Goal: Task Accomplishment & Management: Use online tool/utility

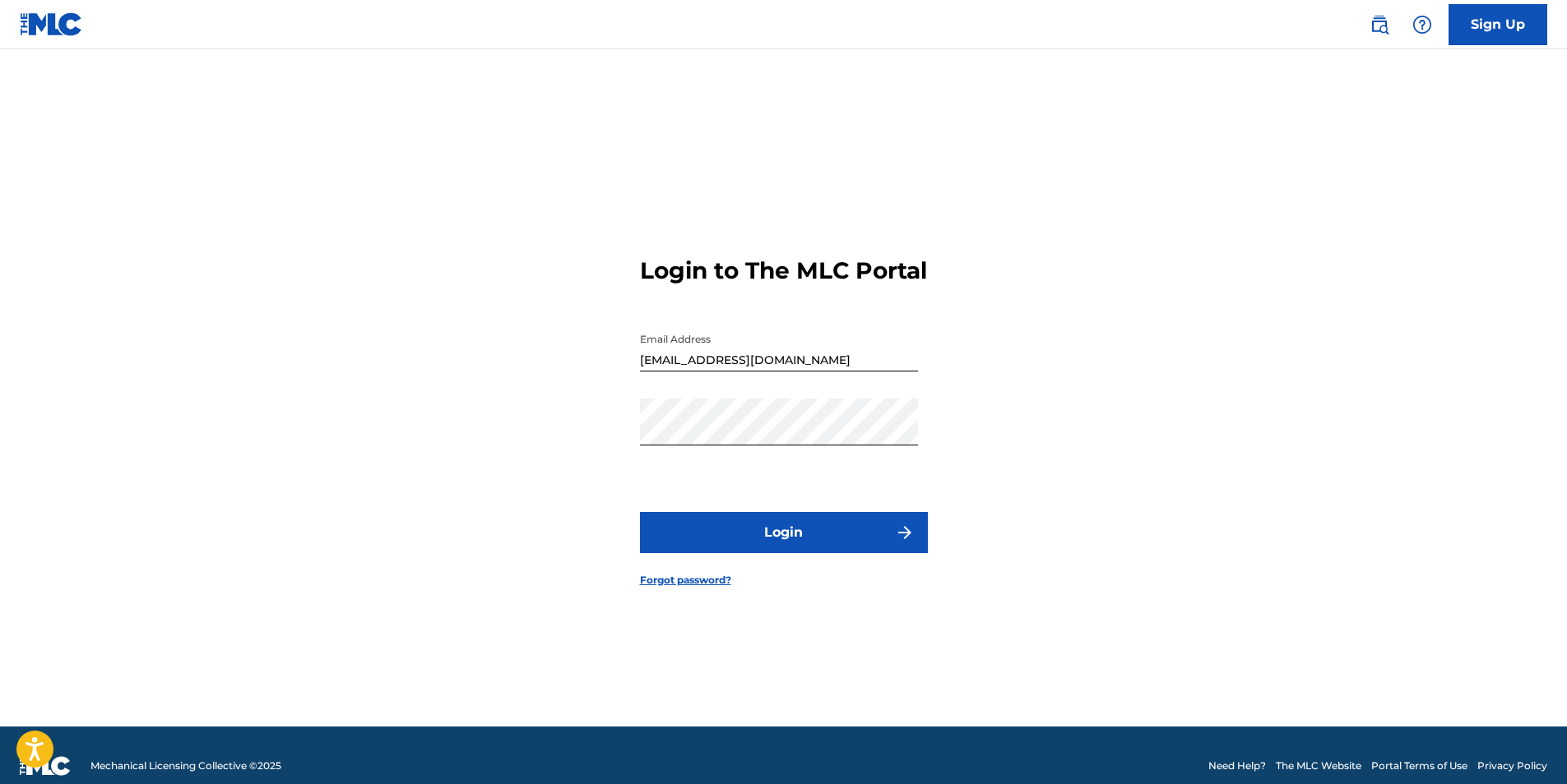
click at [783, 535] on button "Login" at bounding box center [784, 532] width 288 height 41
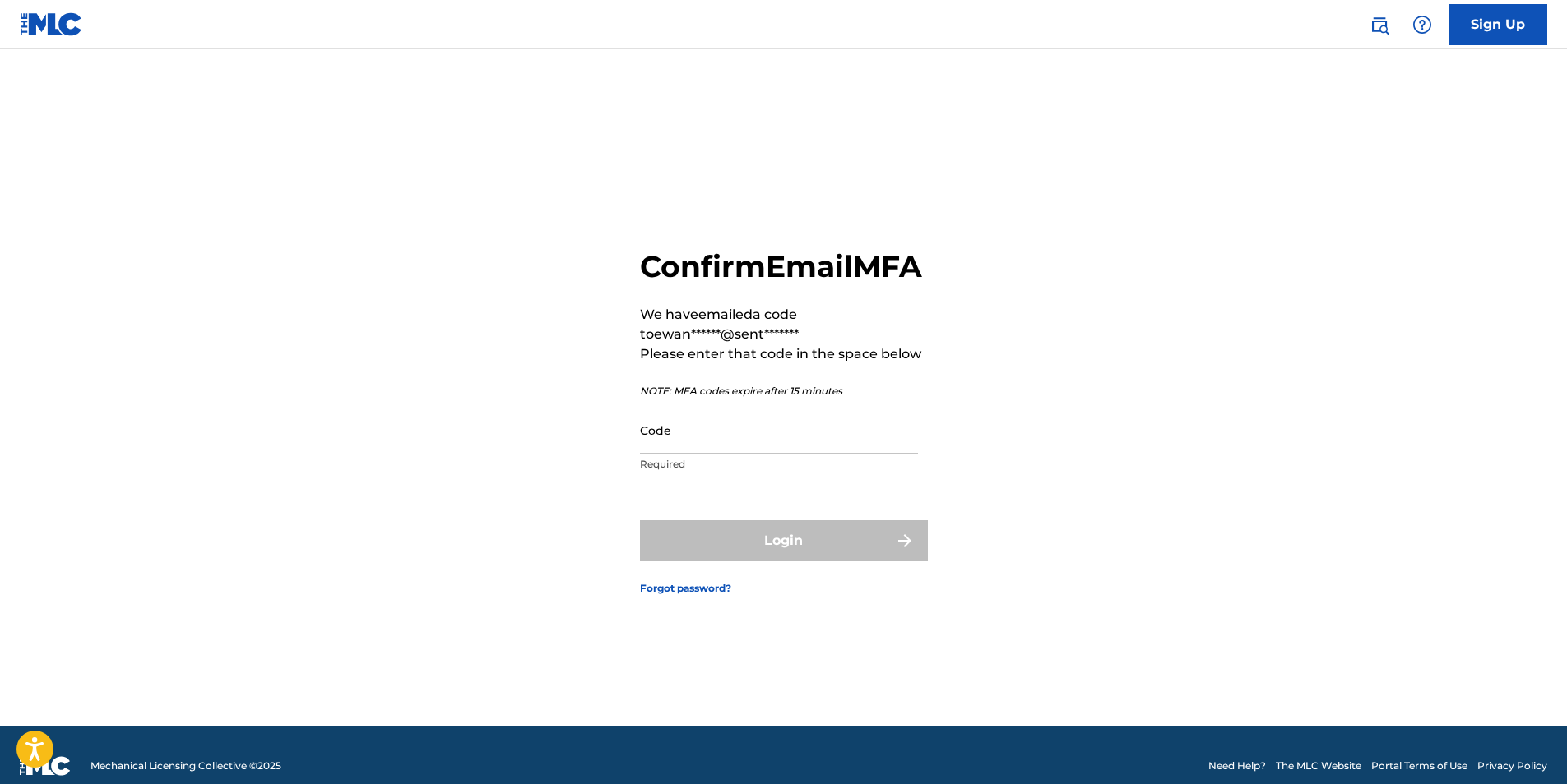
click at [724, 454] on input "Code" at bounding box center [779, 430] width 278 height 47
paste input "429562"
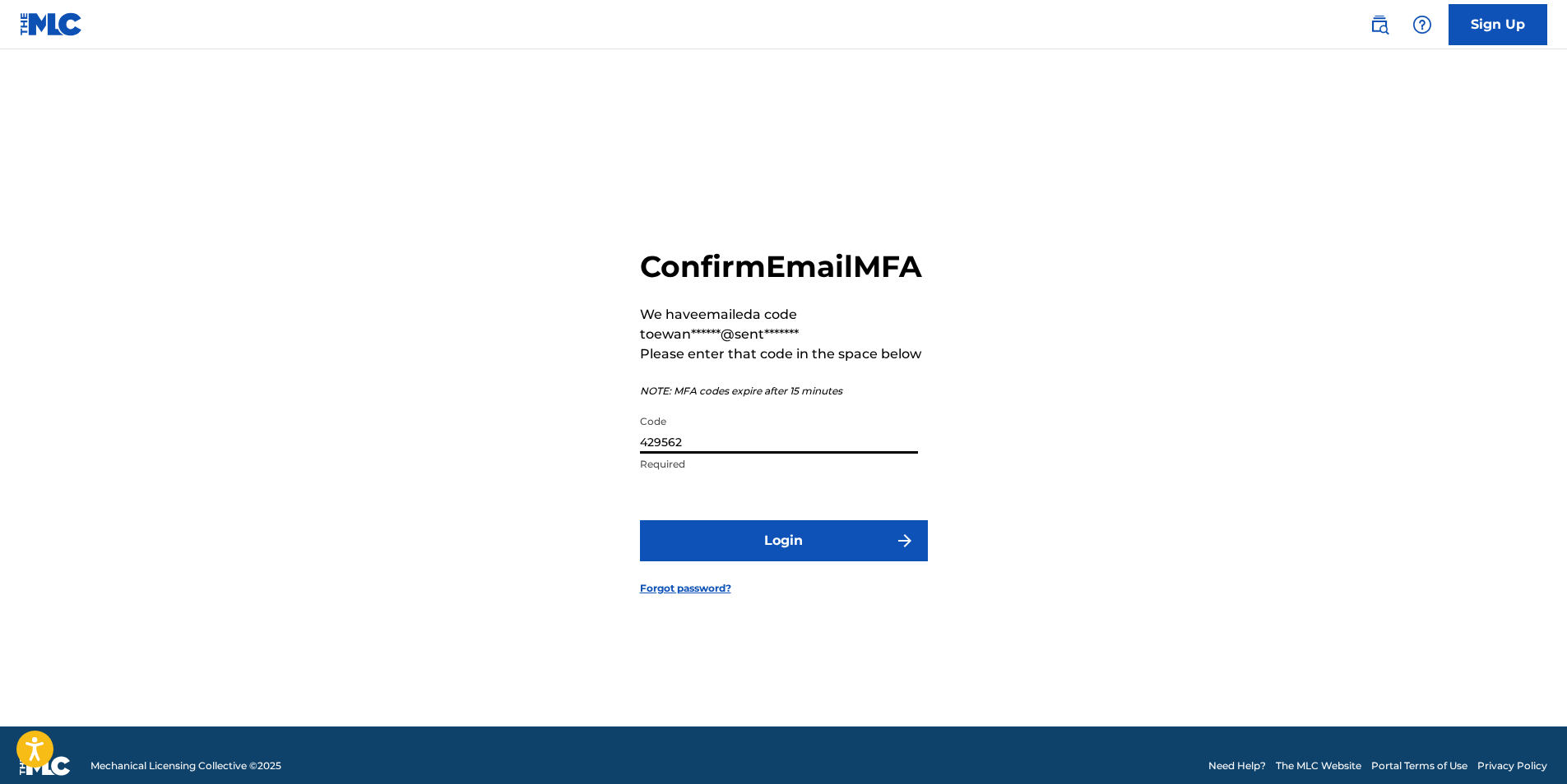
type input "429562"
click at [756, 544] on button "Login" at bounding box center [784, 541] width 288 height 41
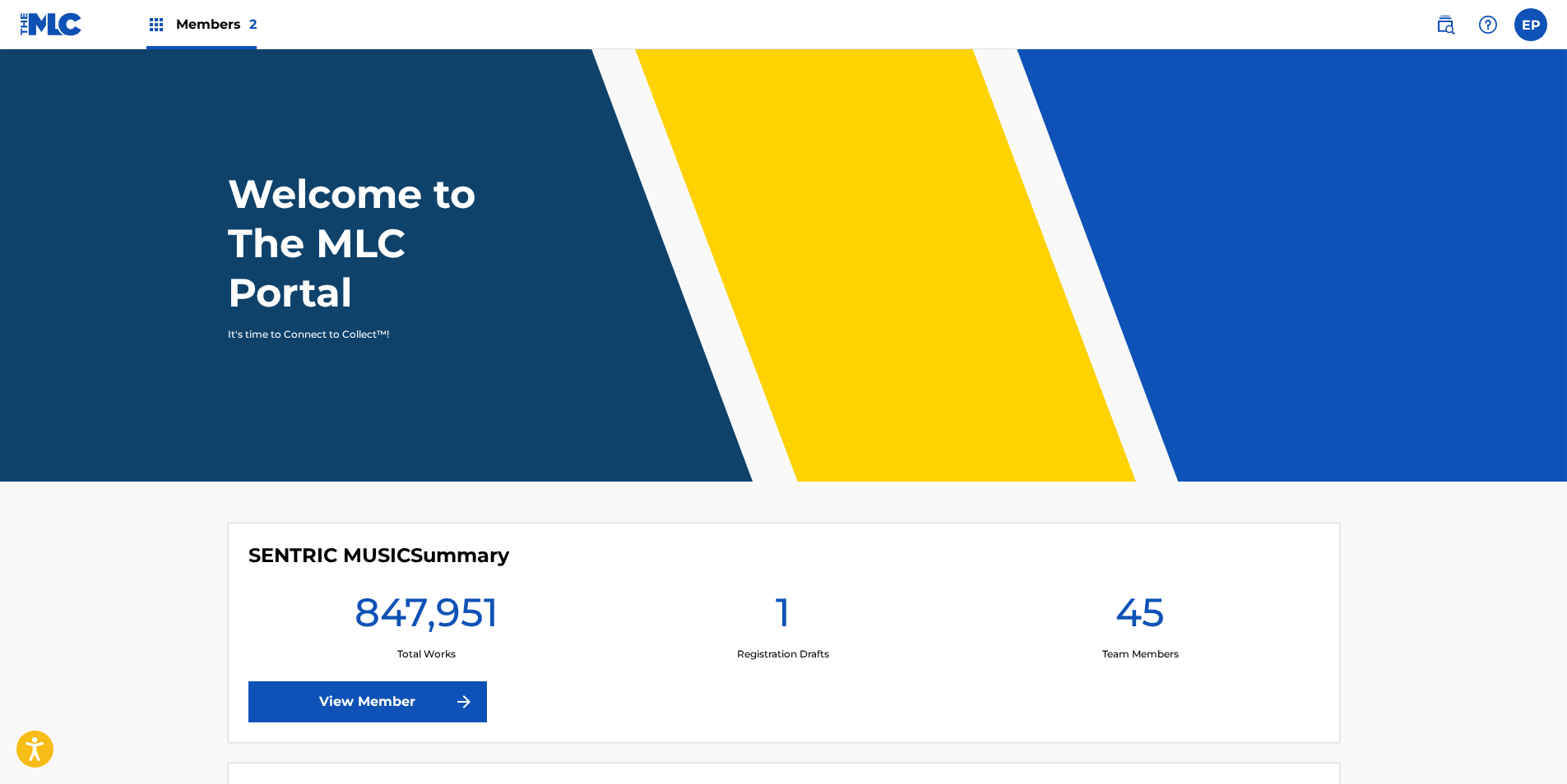
click at [1447, 28] on img at bounding box center [1446, 25] width 20 height 20
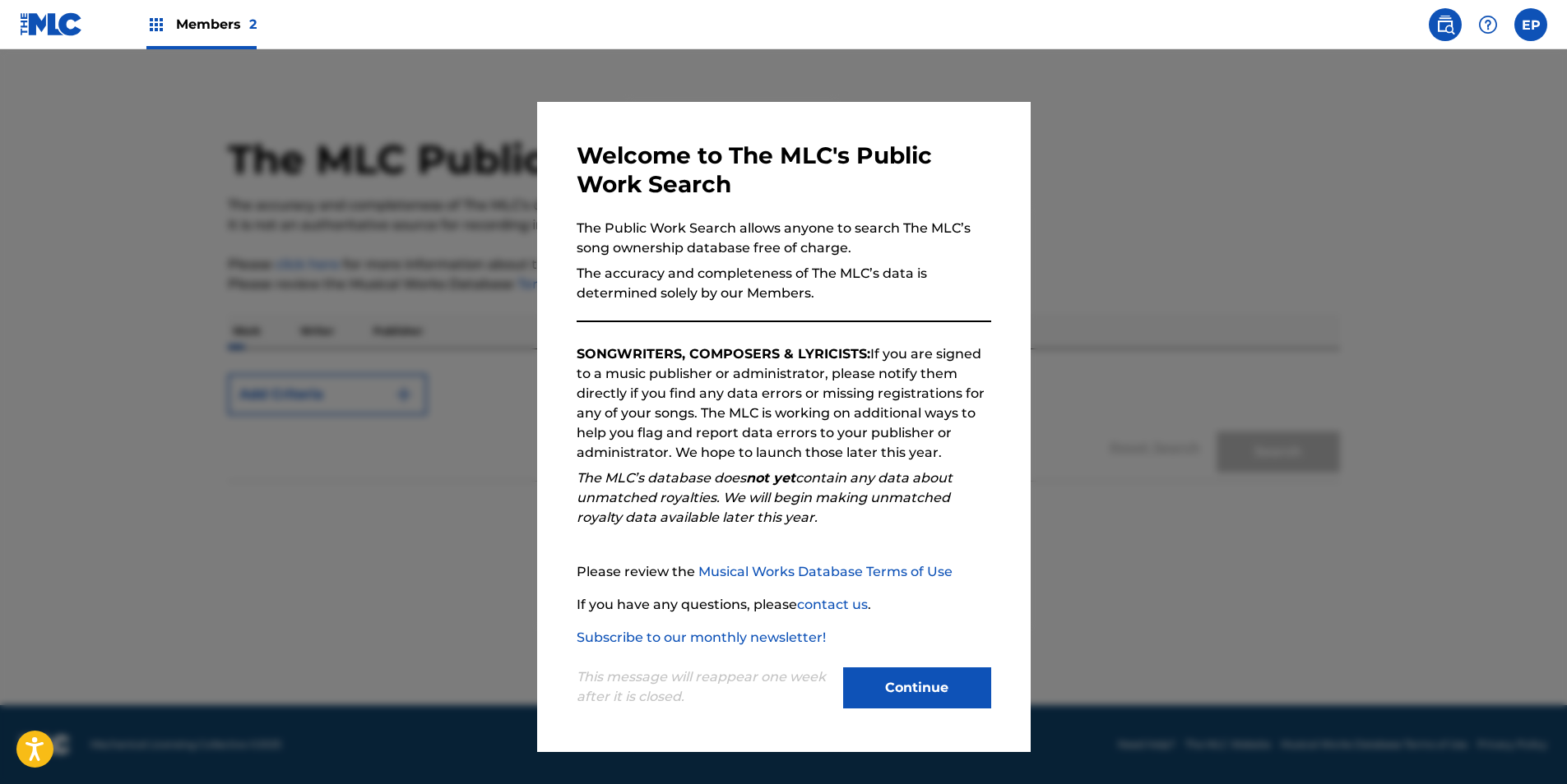
click at [919, 674] on button "Continue" at bounding box center [917, 689] width 148 height 41
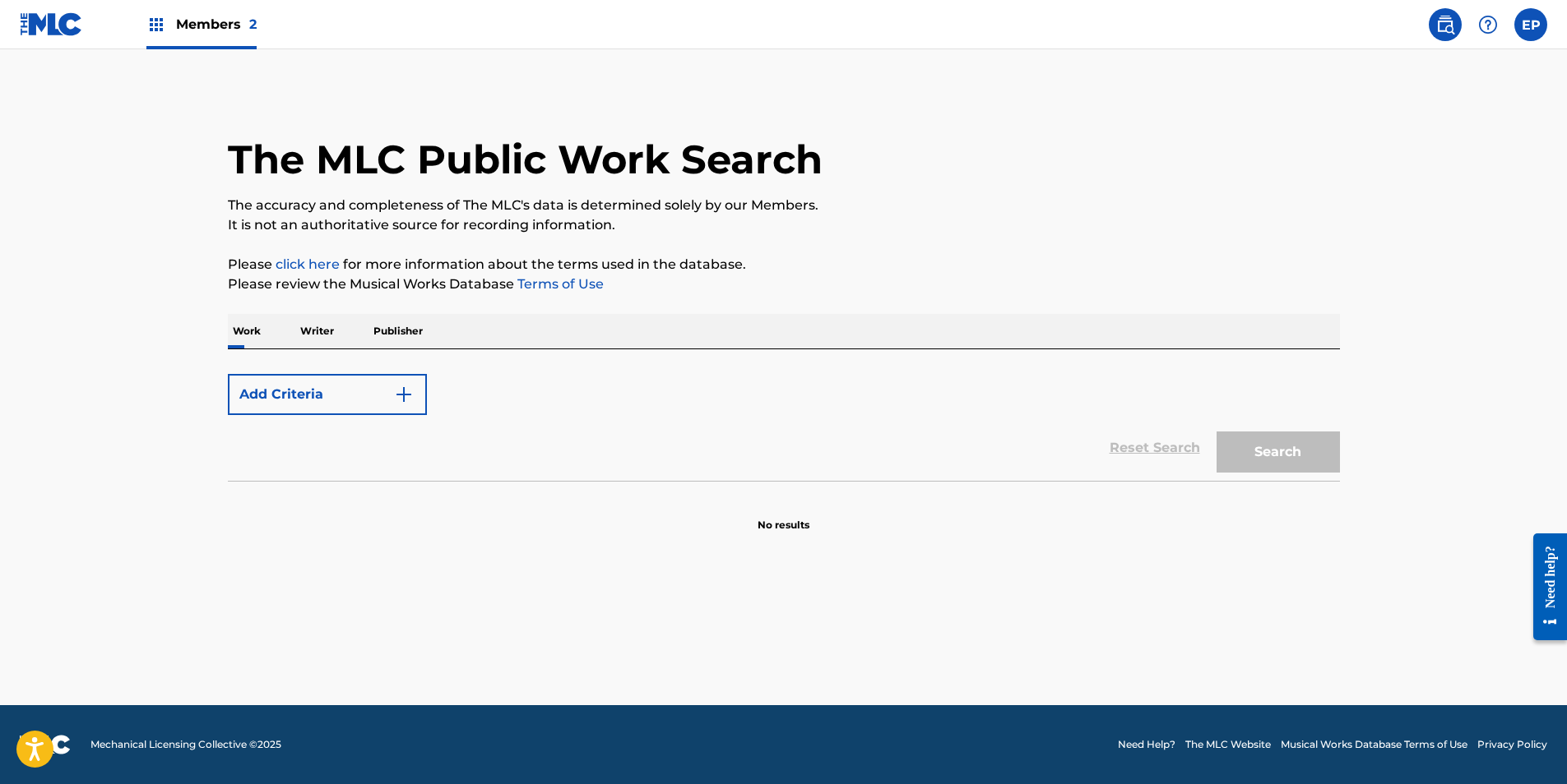
click at [60, 24] on img at bounding box center [51, 24] width 63 height 24
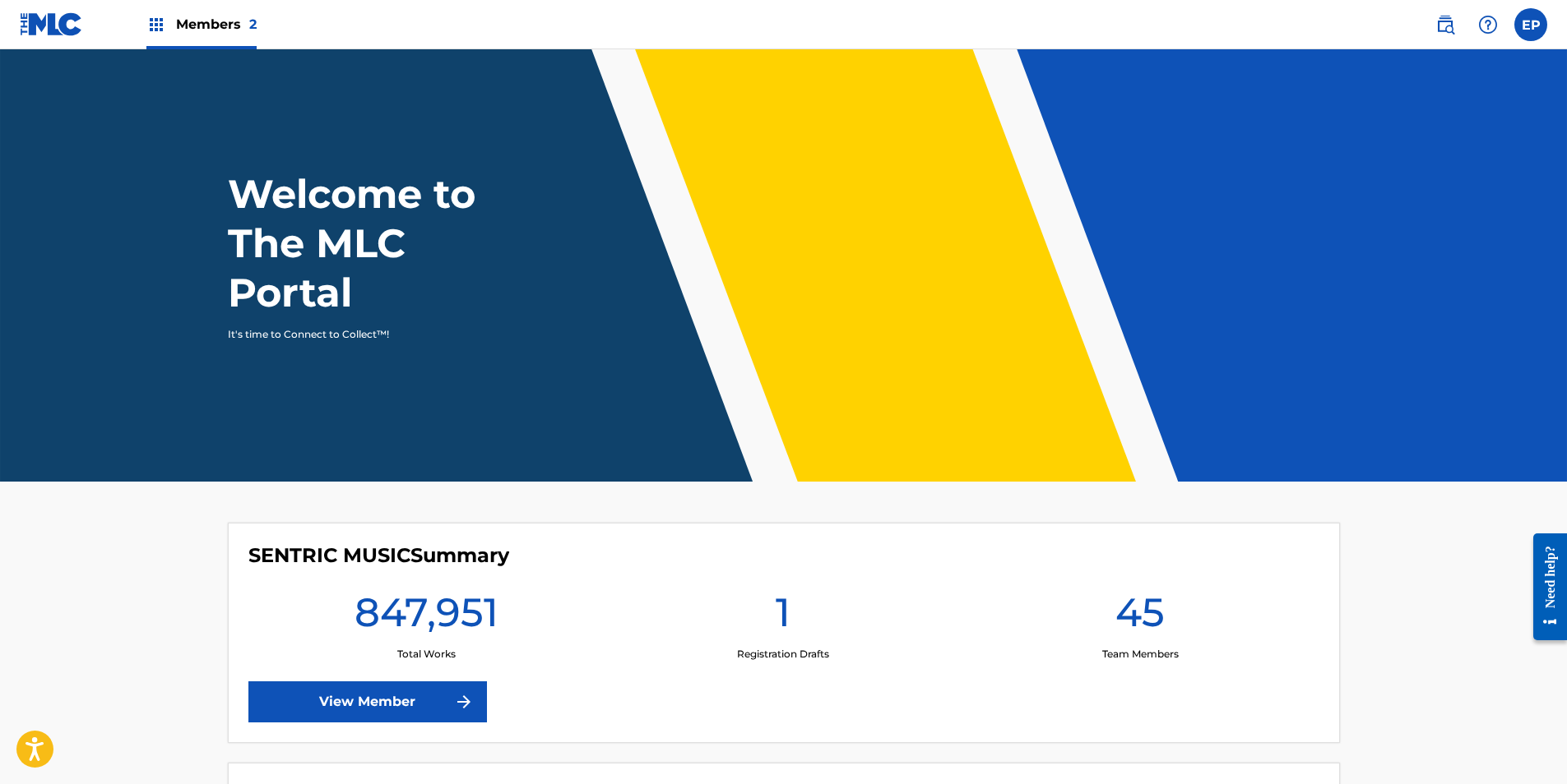
click at [206, 9] on div "Members 2" at bounding box center [202, 24] width 111 height 48
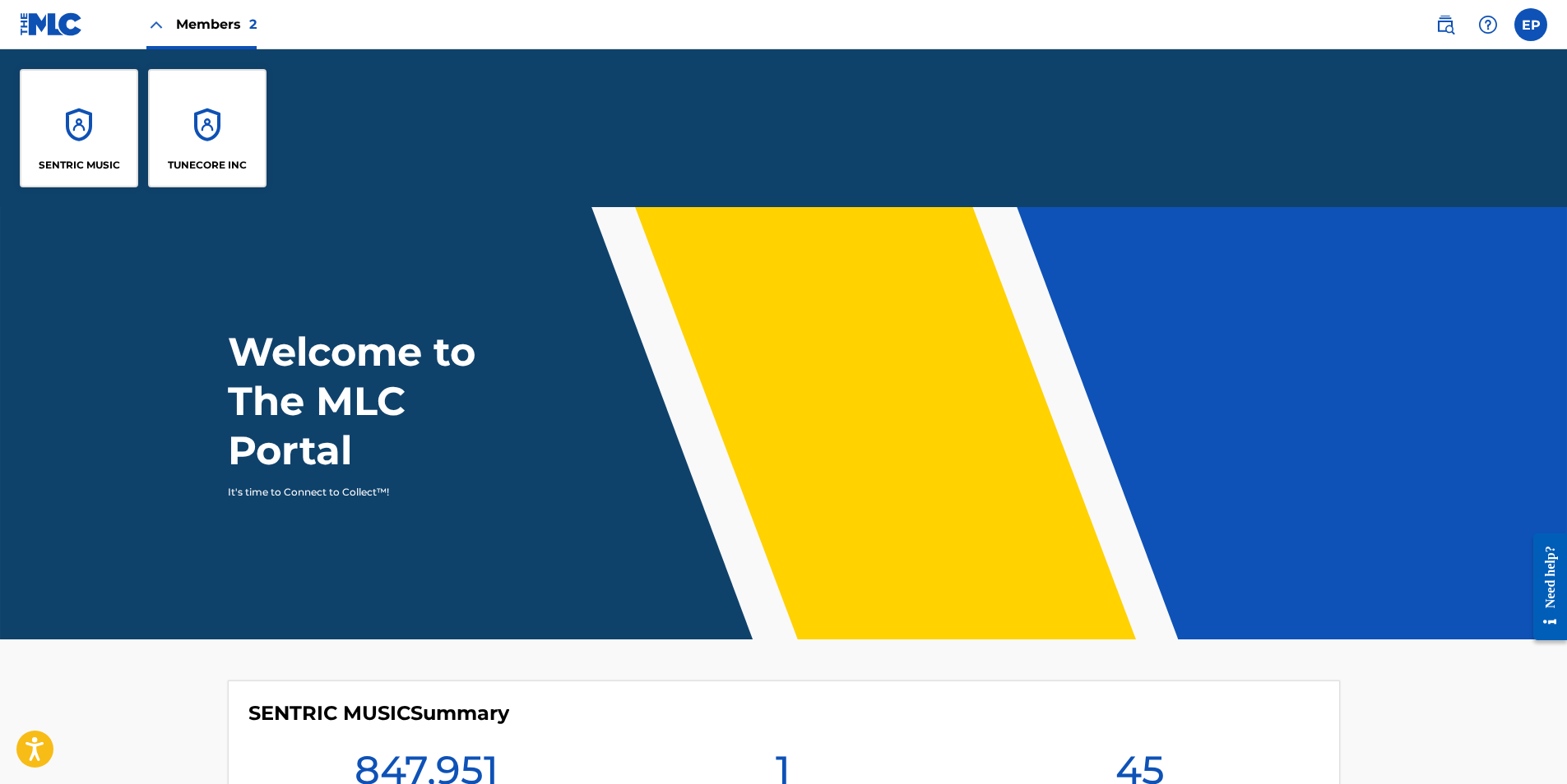
click at [93, 129] on div "SENTRIC MUSIC" at bounding box center [79, 128] width 119 height 119
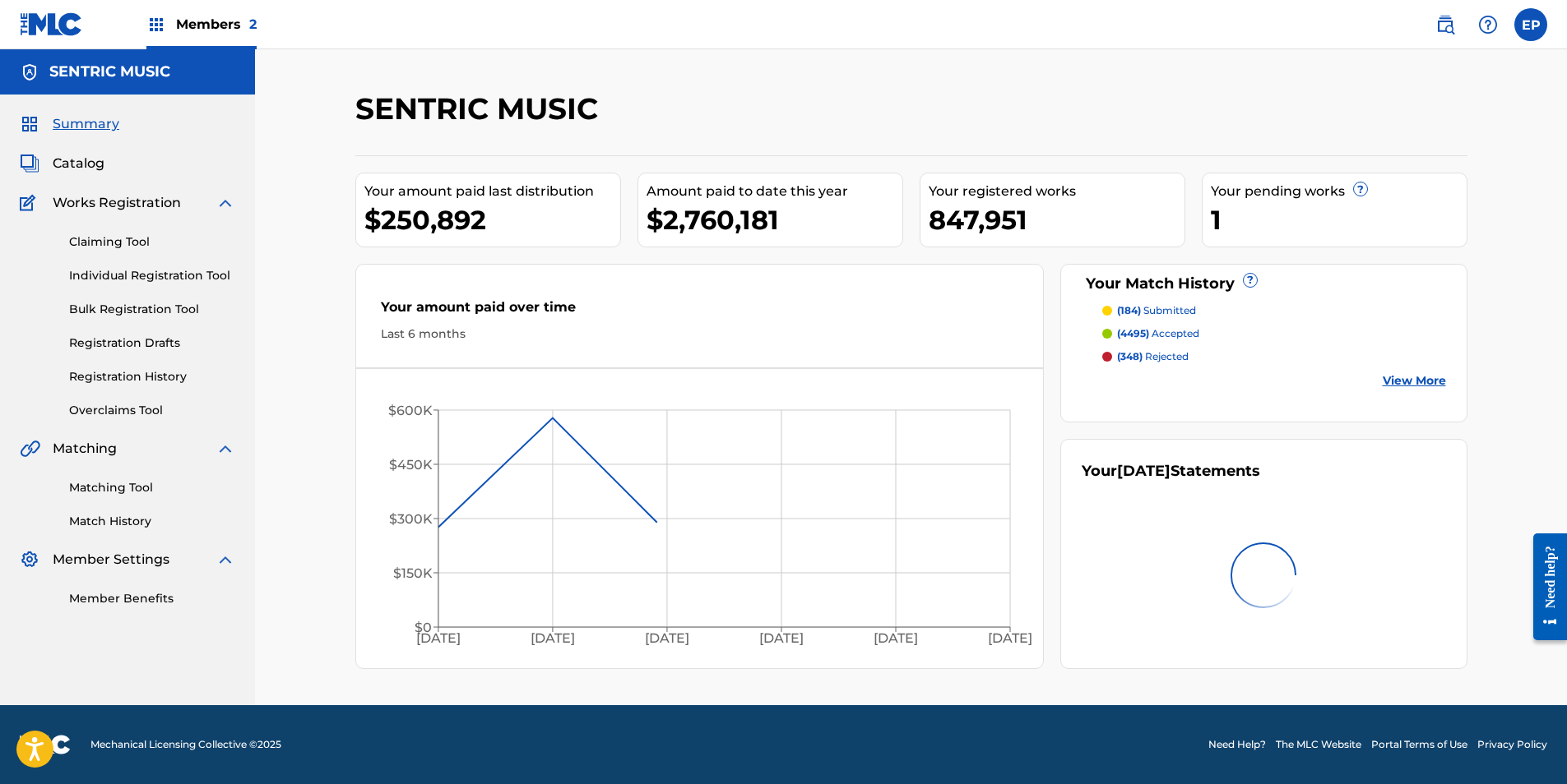
click at [152, 405] on link "Overclaims Tool" at bounding box center [152, 410] width 166 height 17
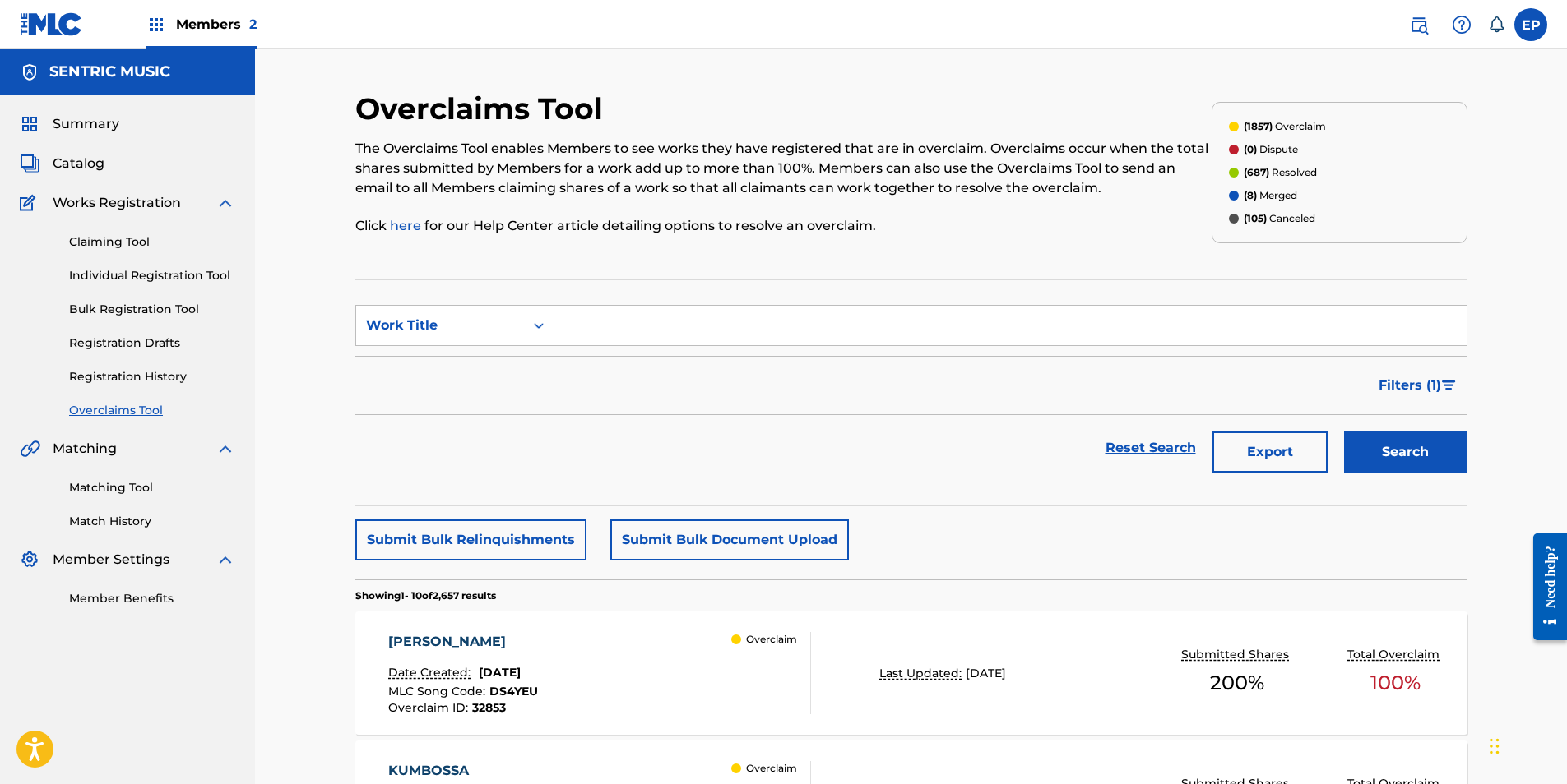
click at [947, 463] on div "Reset Search Export Search" at bounding box center [911, 449] width 1112 height 66
drag, startPoint x: 516, startPoint y: 329, endPoint x: 525, endPoint y: 332, distance: 9.5
click at [516, 329] on div "Work Title" at bounding box center [440, 326] width 168 height 31
click at [485, 406] on div "Overclaim ID" at bounding box center [454, 408] width 197 height 41
click at [608, 328] on input "Search Form" at bounding box center [1010, 326] width 912 height 39
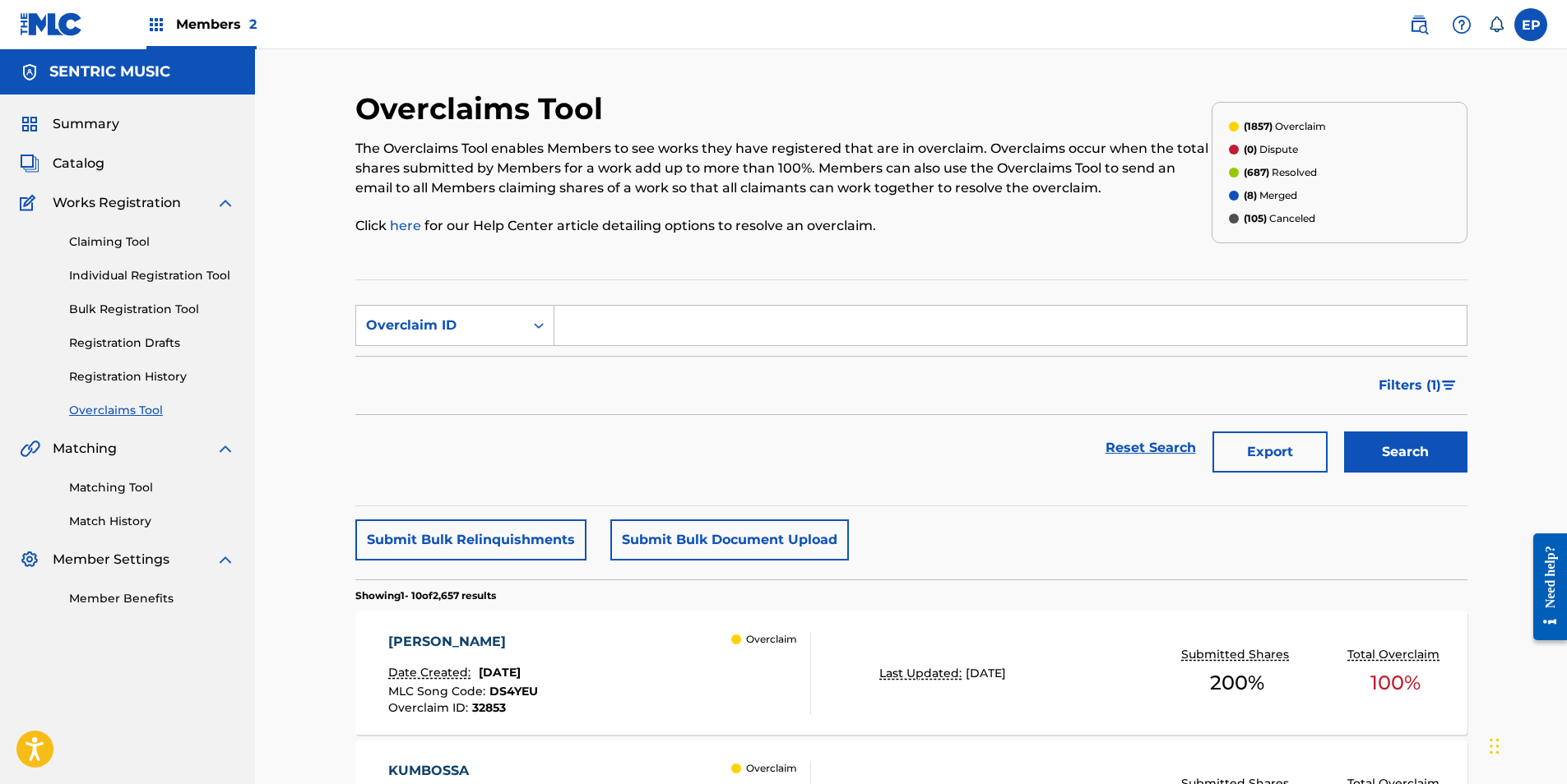
paste input "26965"
type input "26965"
click at [1432, 463] on button "Search" at bounding box center [1405, 452] width 123 height 41
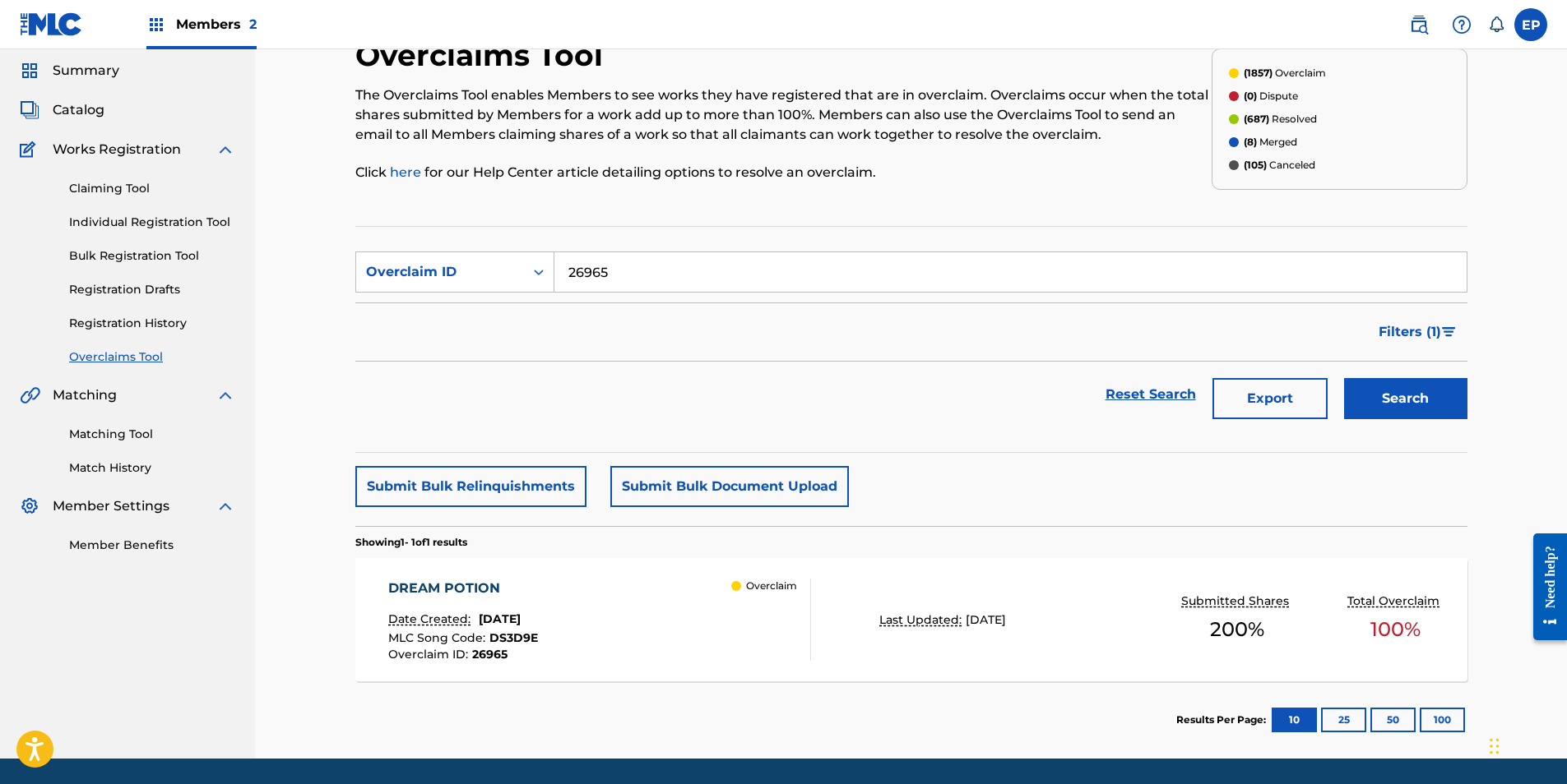
scroll to position [82, 0]
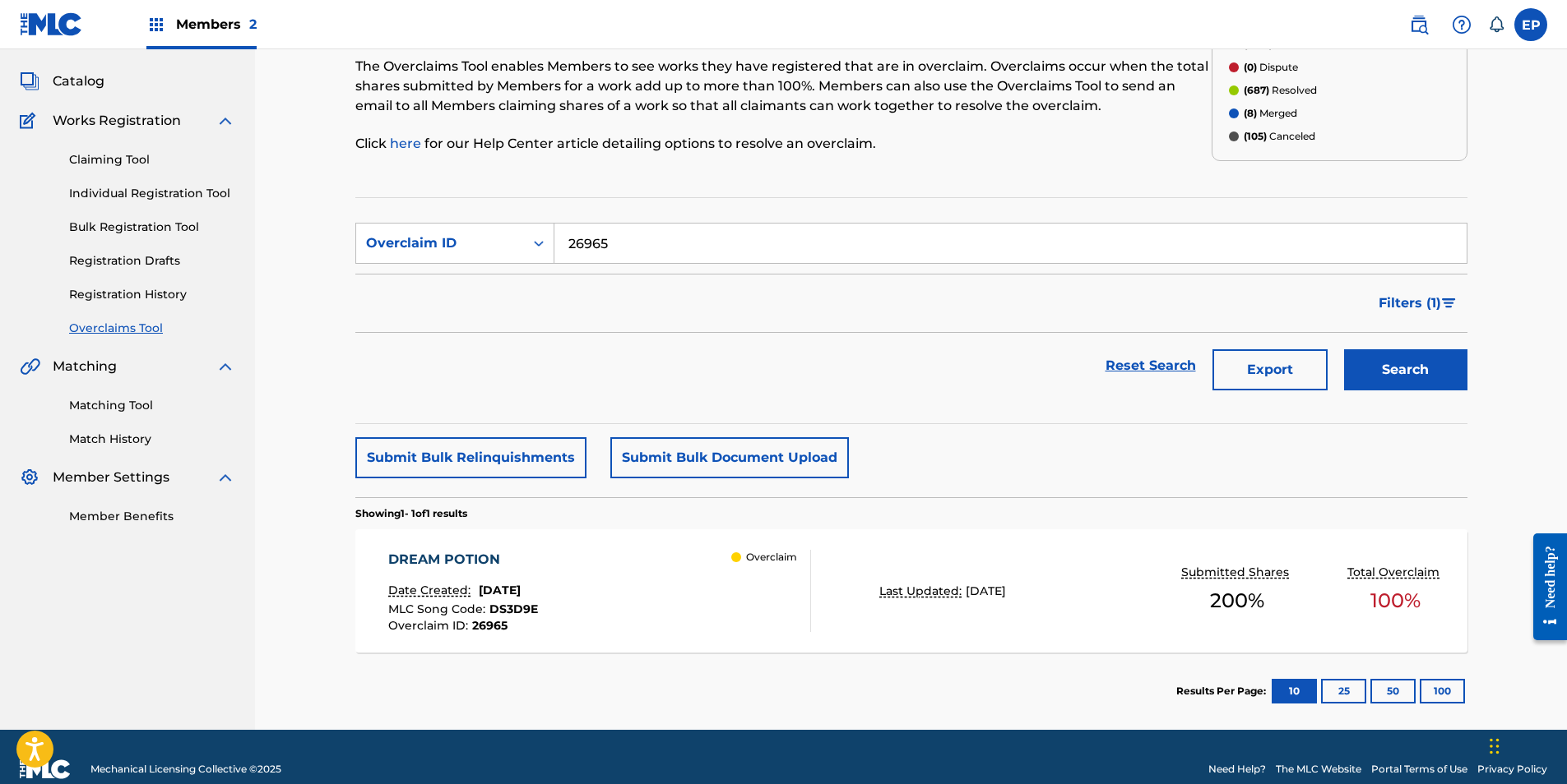
click at [808, 576] on div "Overclaim" at bounding box center [770, 591] width 79 height 82
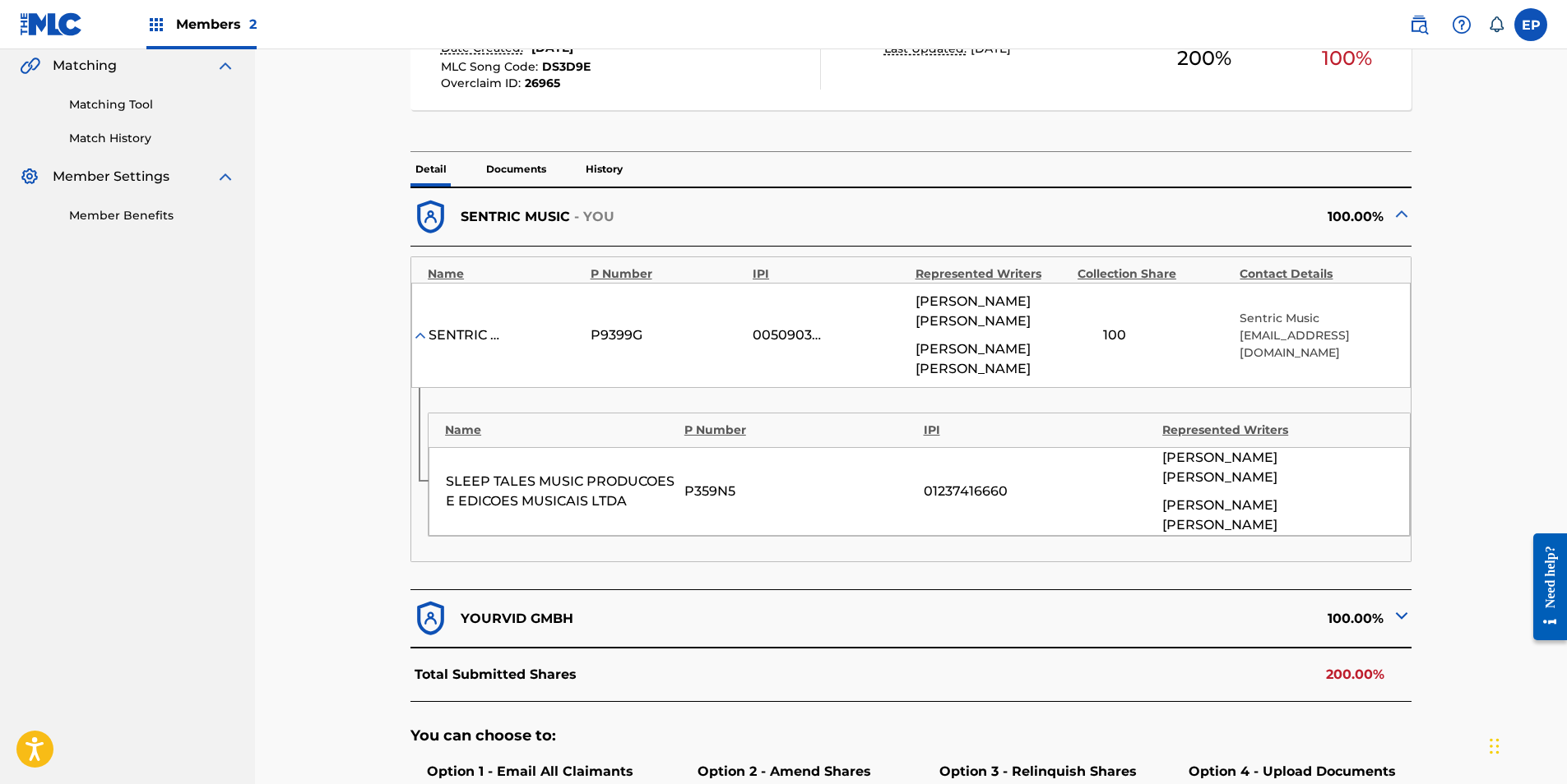
scroll to position [409, 0]
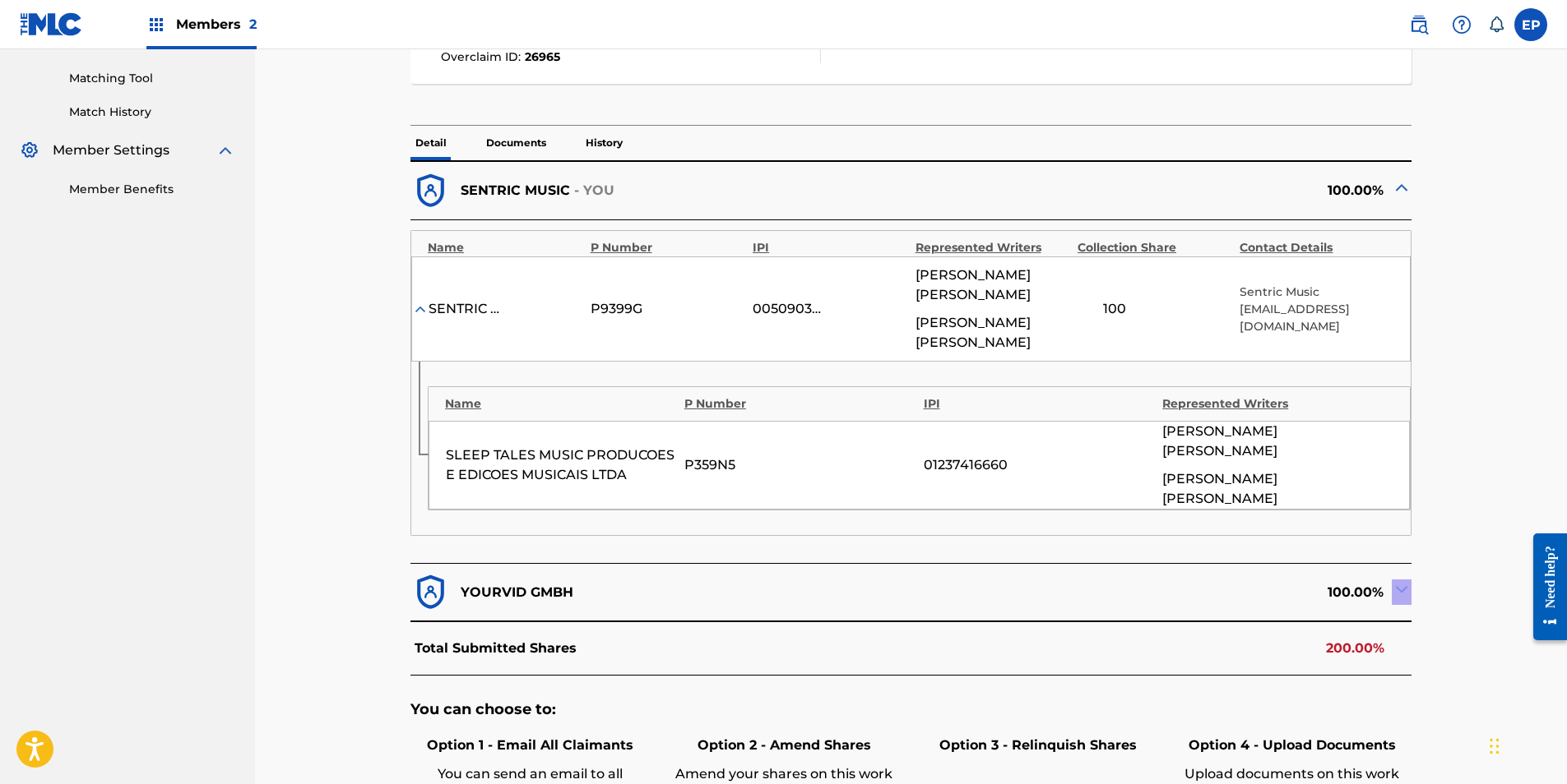
click at [1391, 573] on div "100.00%" at bounding box center [1161, 592] width 500 height 40
click at [1402, 580] on img at bounding box center [1402, 590] width 20 height 20
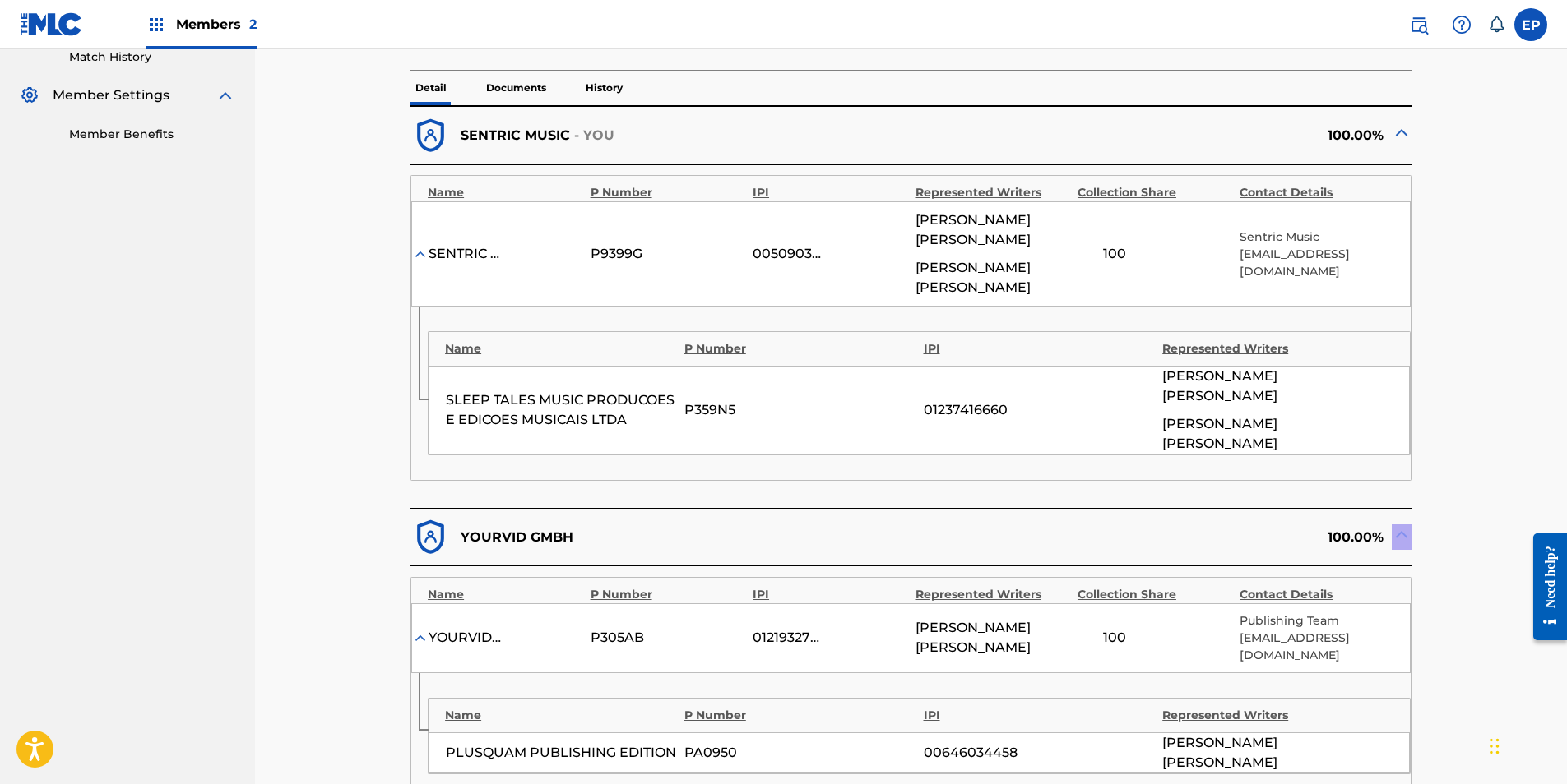
scroll to position [491, 0]
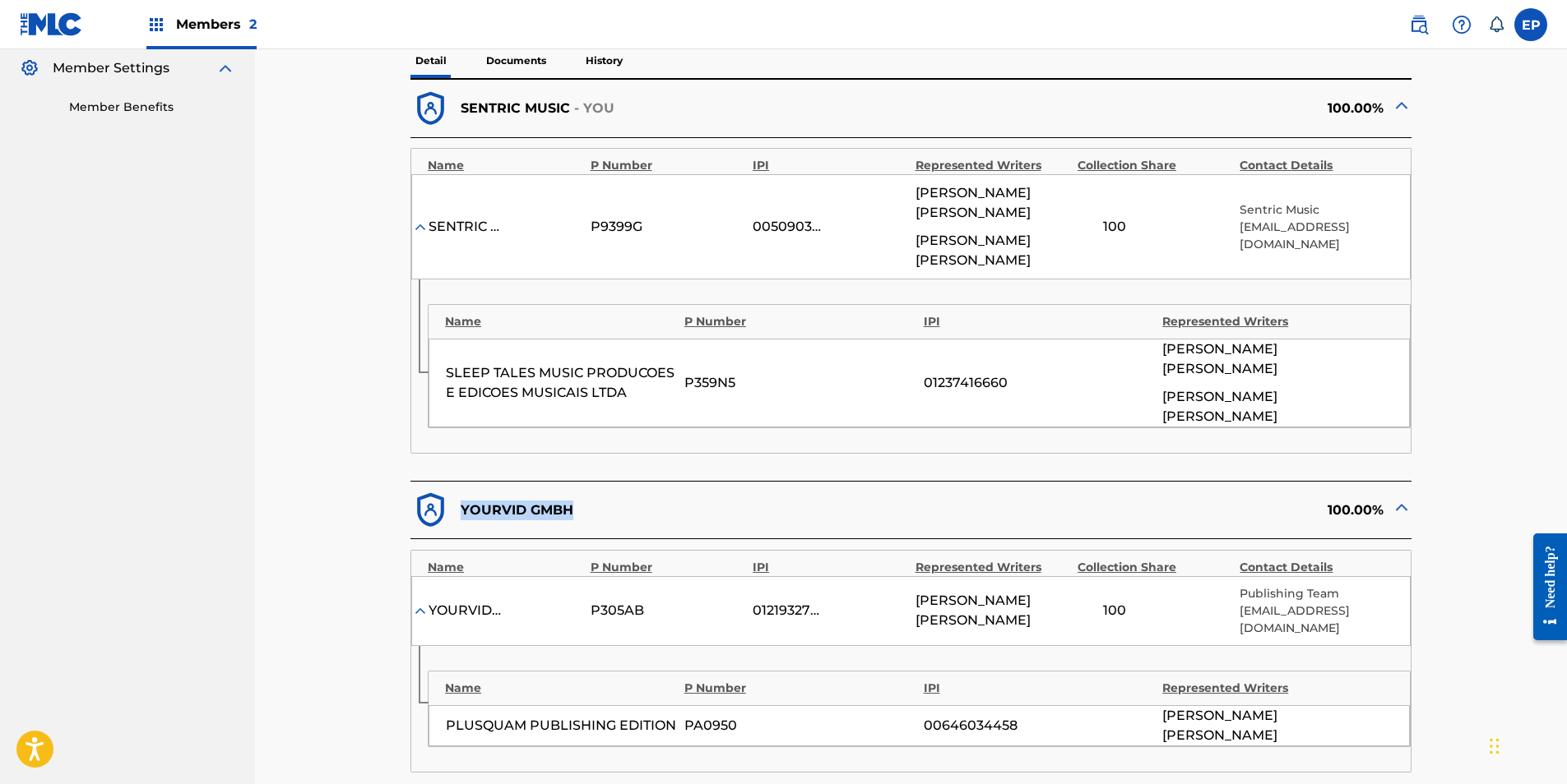
drag, startPoint x: 578, startPoint y: 452, endPoint x: 461, endPoint y: 456, distance: 117.1
click at [461, 490] on div "YOURVID GMBH" at bounding box center [660, 509] width 500 height 40
copy p "YOURVID GMBH"
drag, startPoint x: 445, startPoint y: 641, endPoint x: 613, endPoint y: 636, distance: 168.1
click at [613, 706] on div "PLUSQUAM PUBLISHING EDITION PA0950 00646034458 IVAN STRELTSOV" at bounding box center [919, 726] width 982 height 41
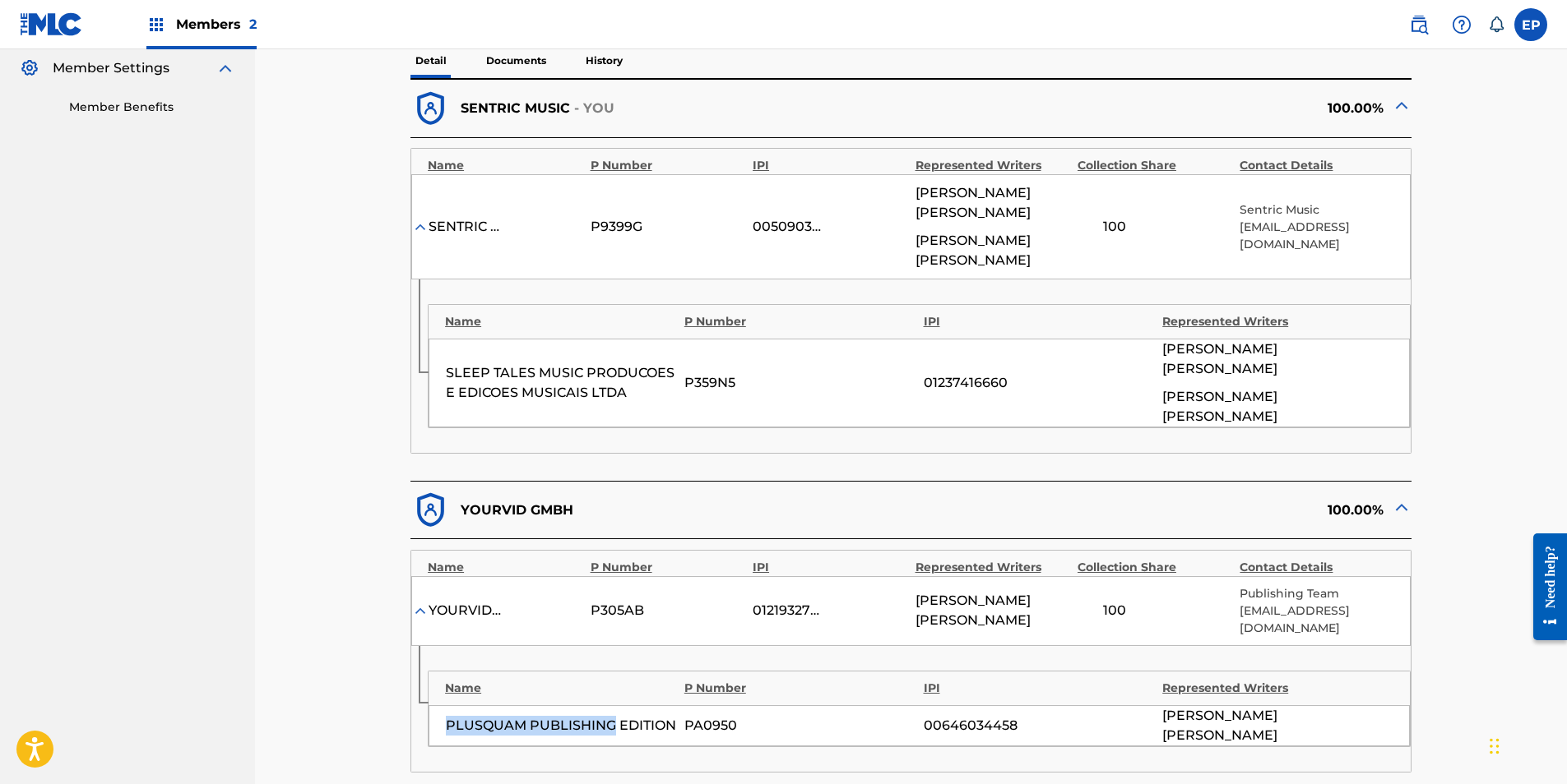
copy div "PLUSQUAM PUBLISHING"
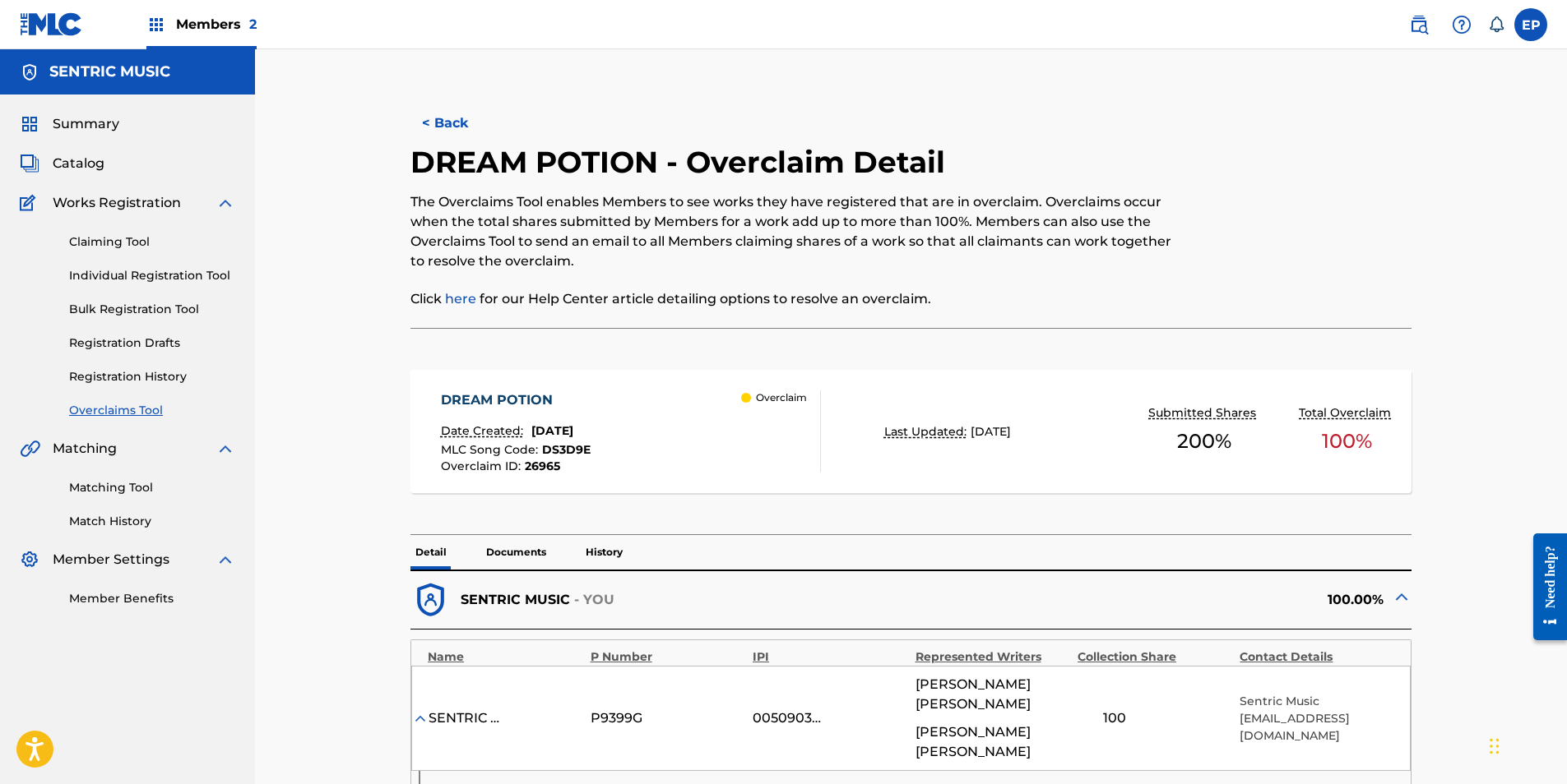
click at [437, 128] on button "< Back" at bounding box center [460, 123] width 99 height 41
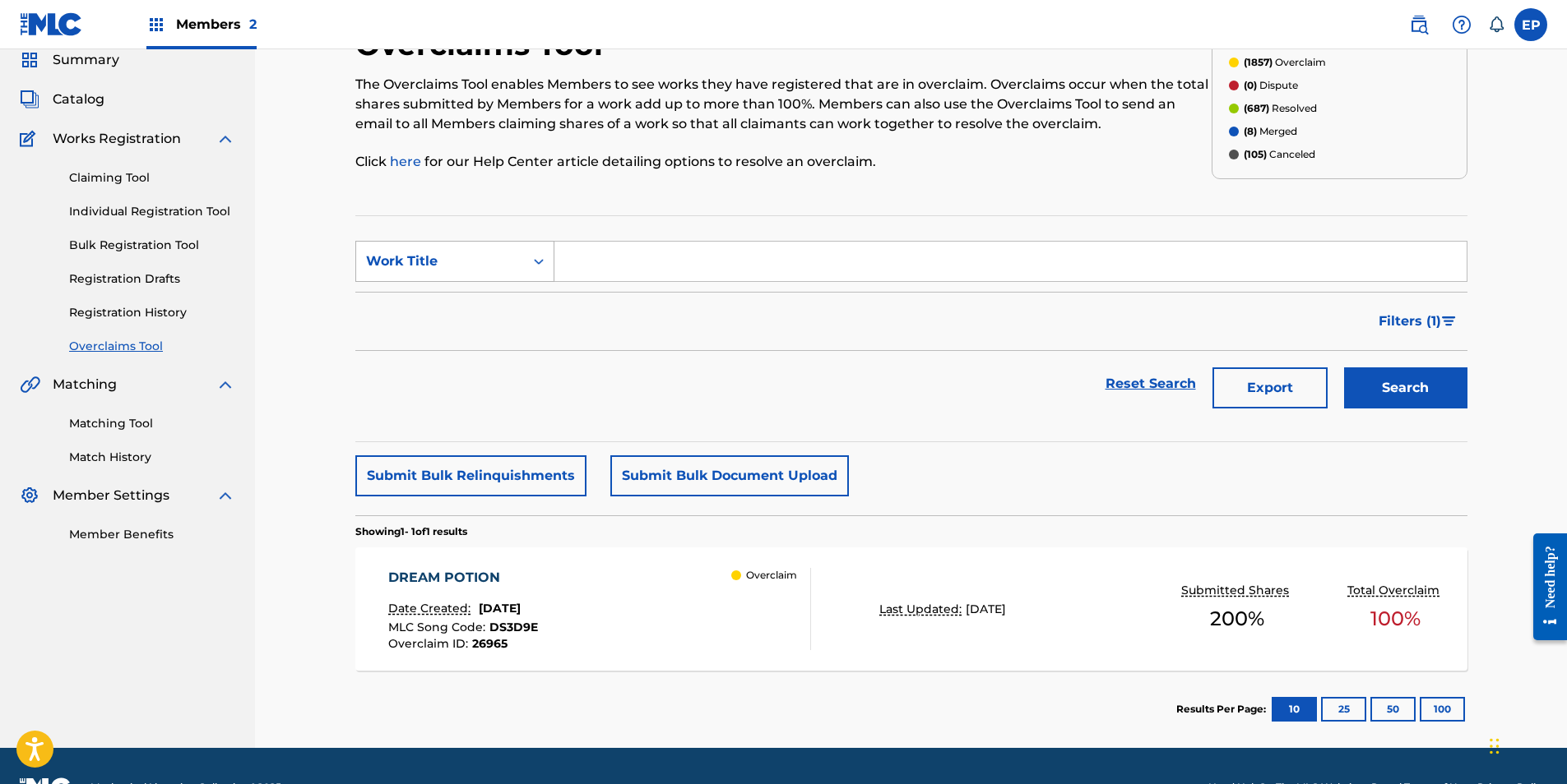
click at [528, 262] on div "Search Form" at bounding box center [538, 261] width 29 height 29
click at [474, 342] on div "Overclaim ID" at bounding box center [454, 343] width 197 height 41
click at [722, 247] on input "Search Form" at bounding box center [1010, 261] width 912 height 39
paste input "31234"
type input "31234"
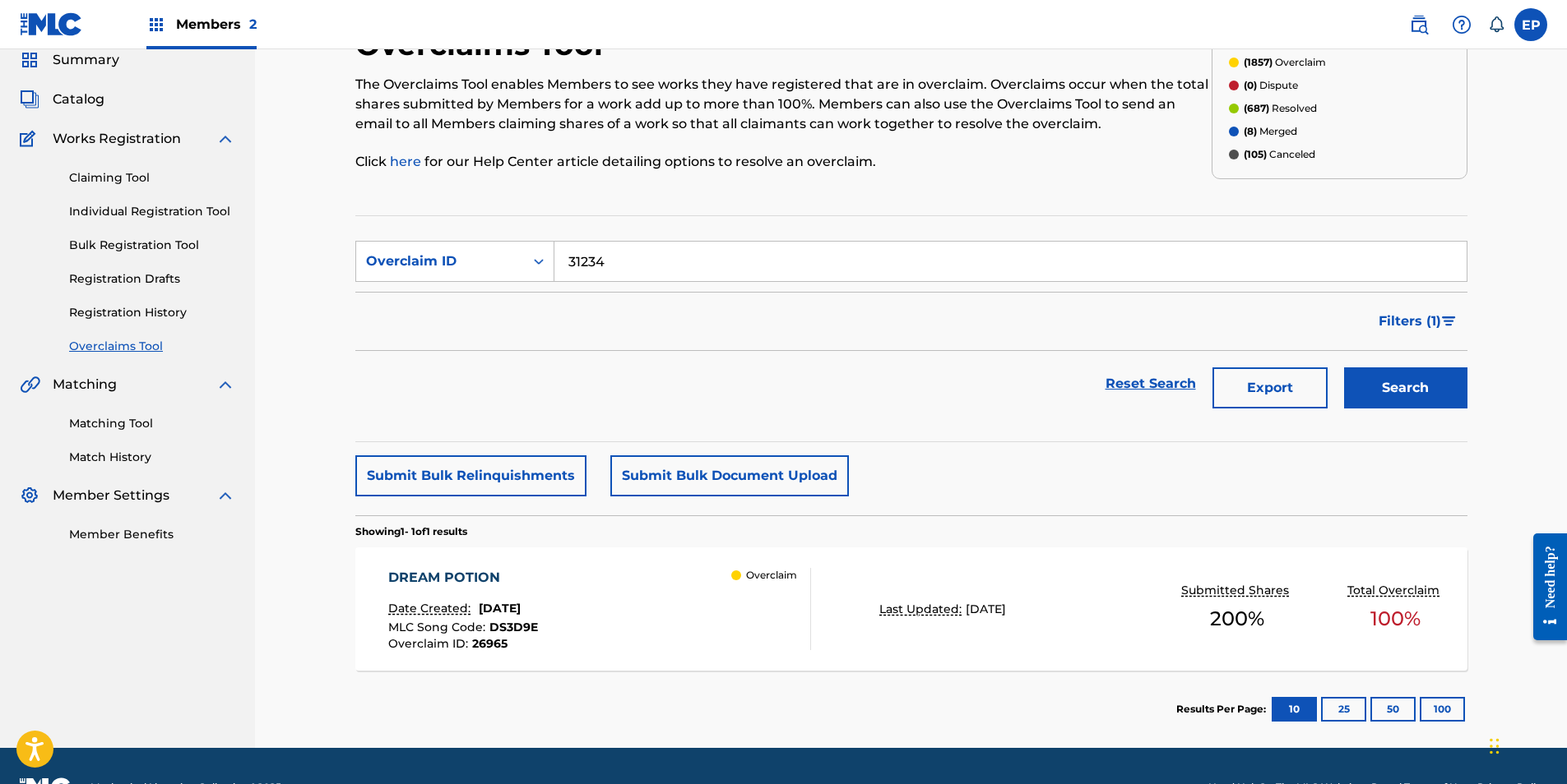
click at [1363, 393] on button "Search" at bounding box center [1405, 388] width 123 height 41
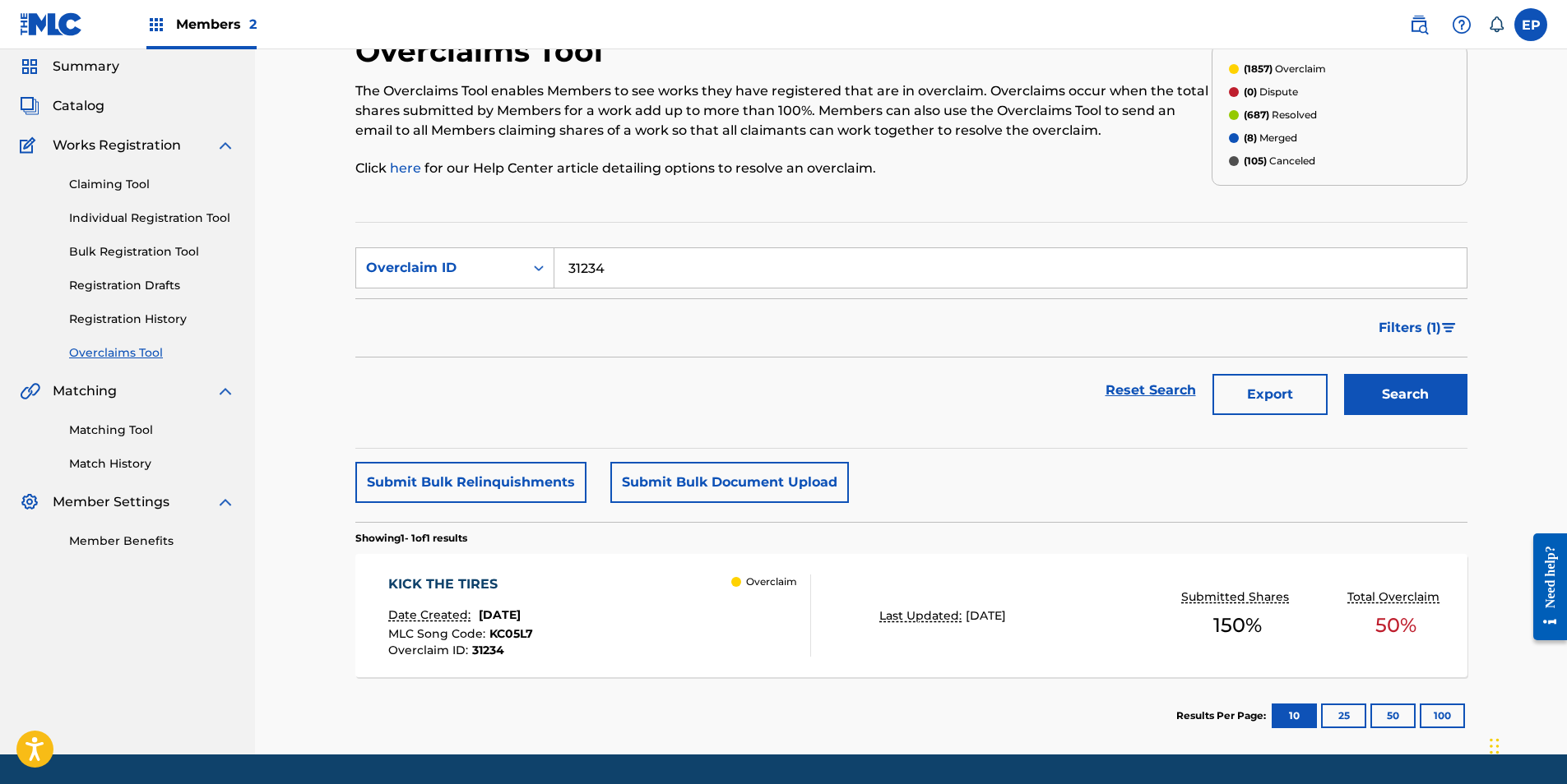
scroll to position [82, 0]
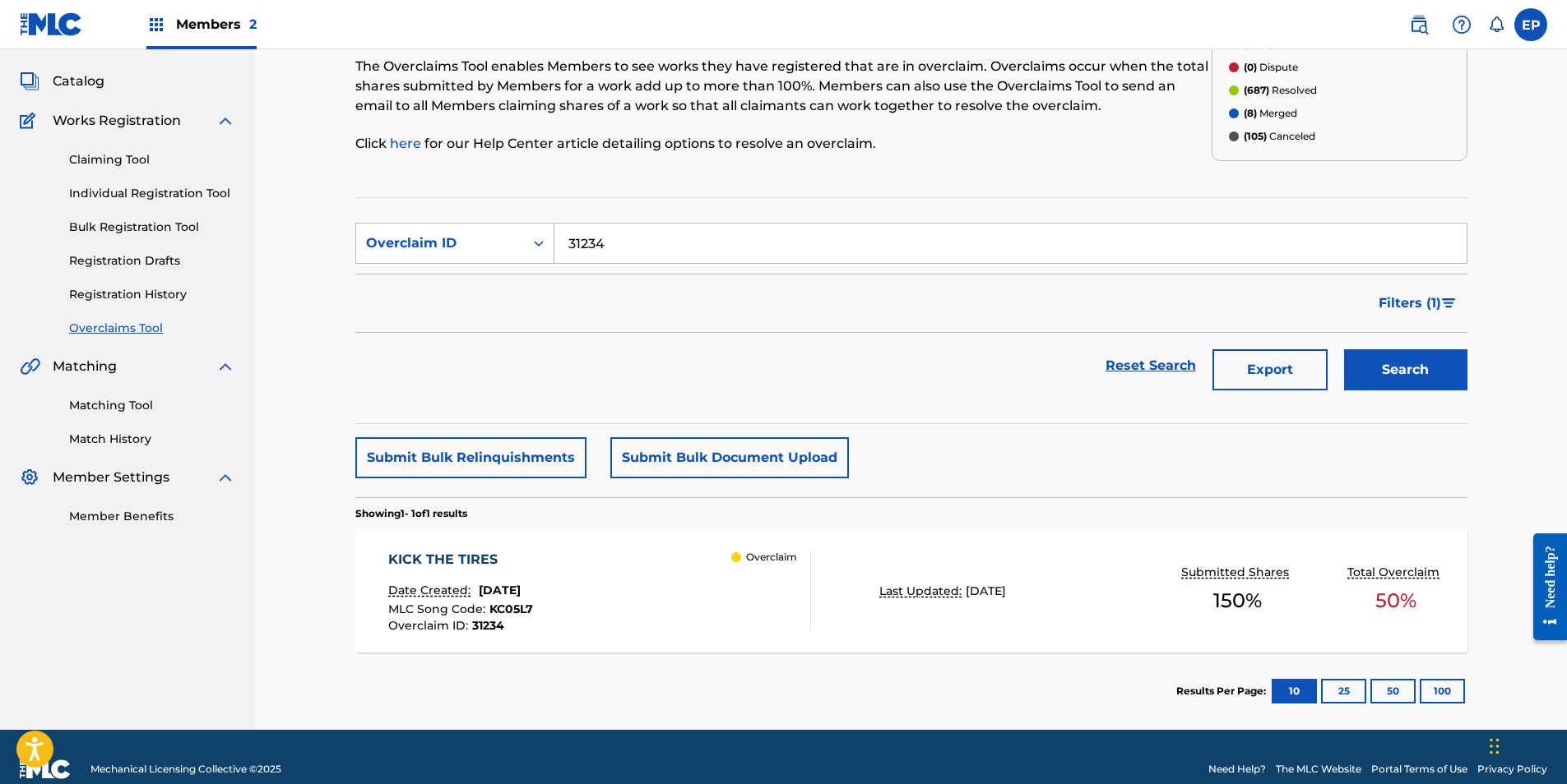
click at [787, 599] on div "Overclaim" at bounding box center [770, 591] width 79 height 82
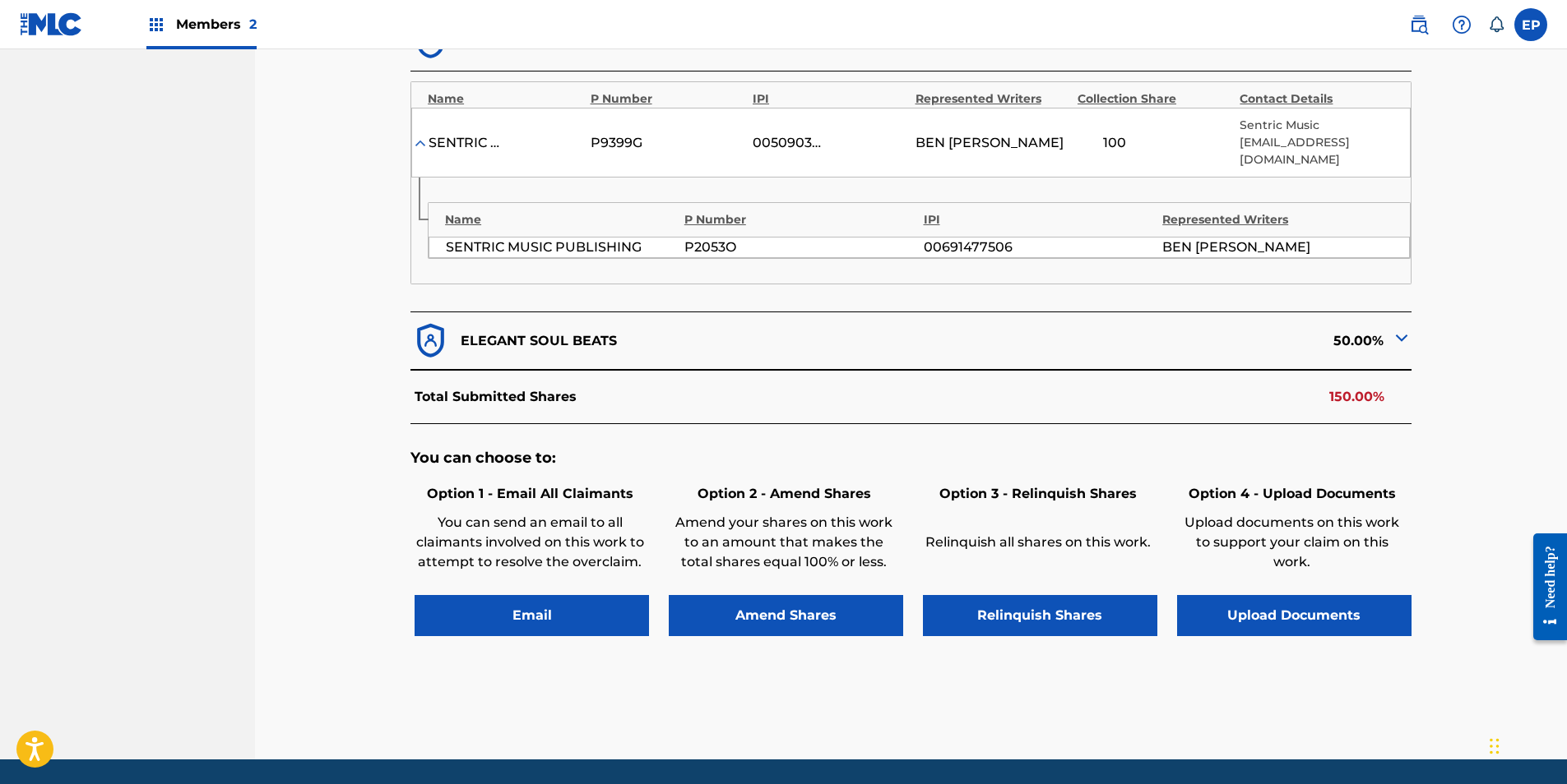
scroll to position [531, 0]
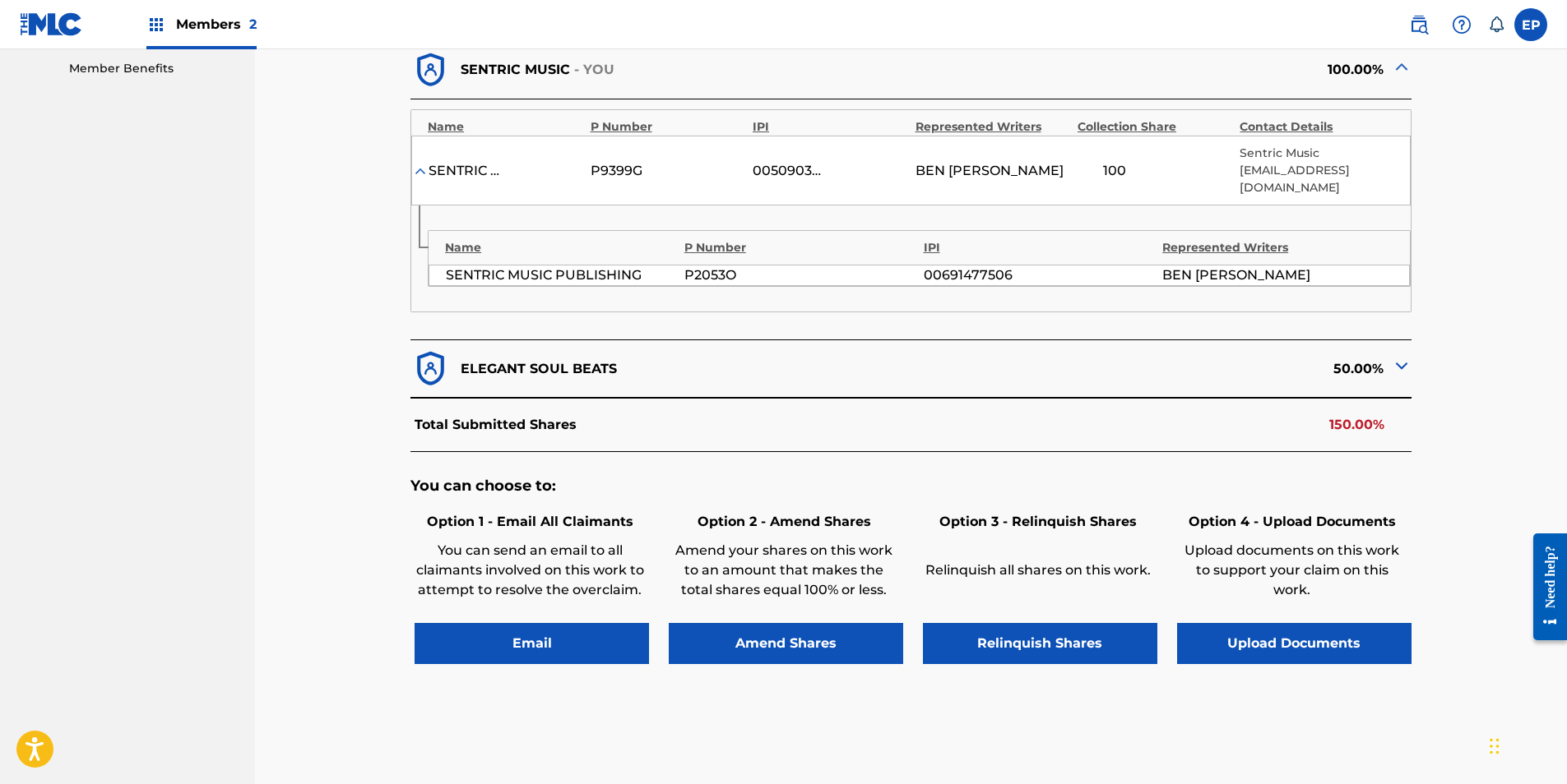
click at [1305, 637] on button "Upload Documents" at bounding box center [1294, 644] width 235 height 41
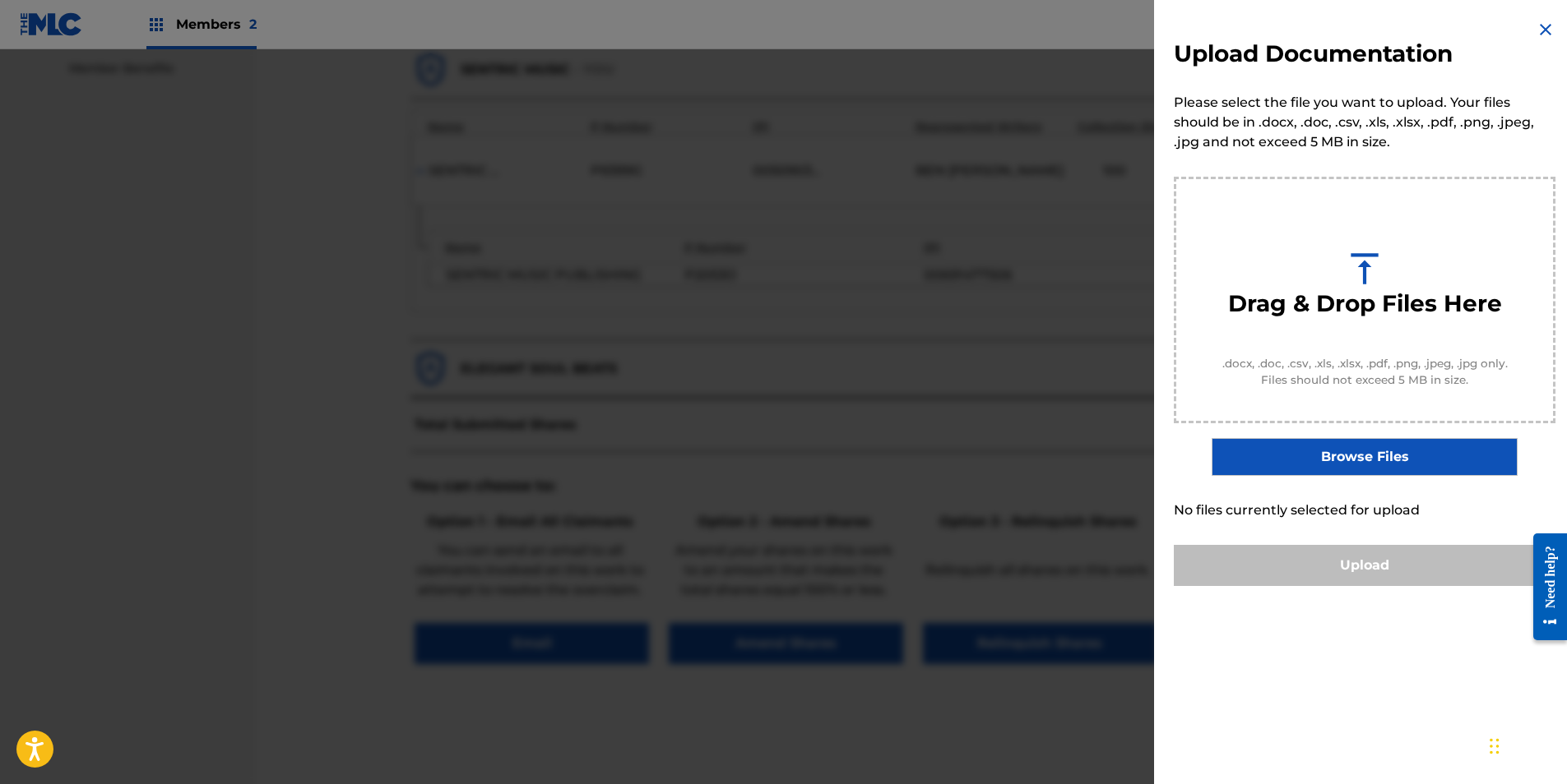
click at [1353, 468] on label "Browse Files" at bounding box center [1364, 457] width 305 height 37
click at [0, 0] on input "Browse Files" at bounding box center [0, 0] width 0 height 0
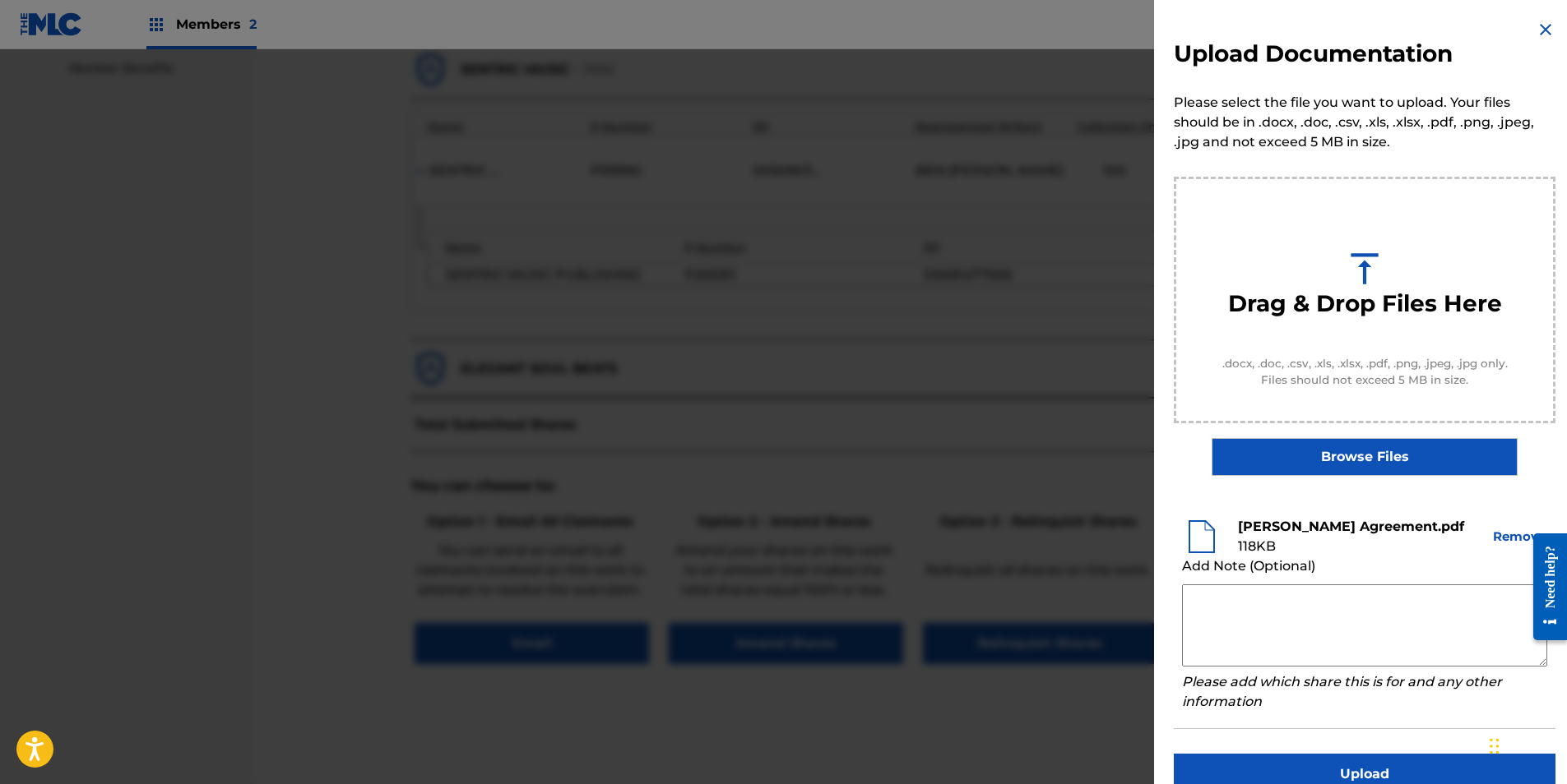
click at [1261, 602] on textarea at bounding box center [1364, 625] width 365 height 82
paste textarea "Our self service agreement is signed via digital signature and is active until …"
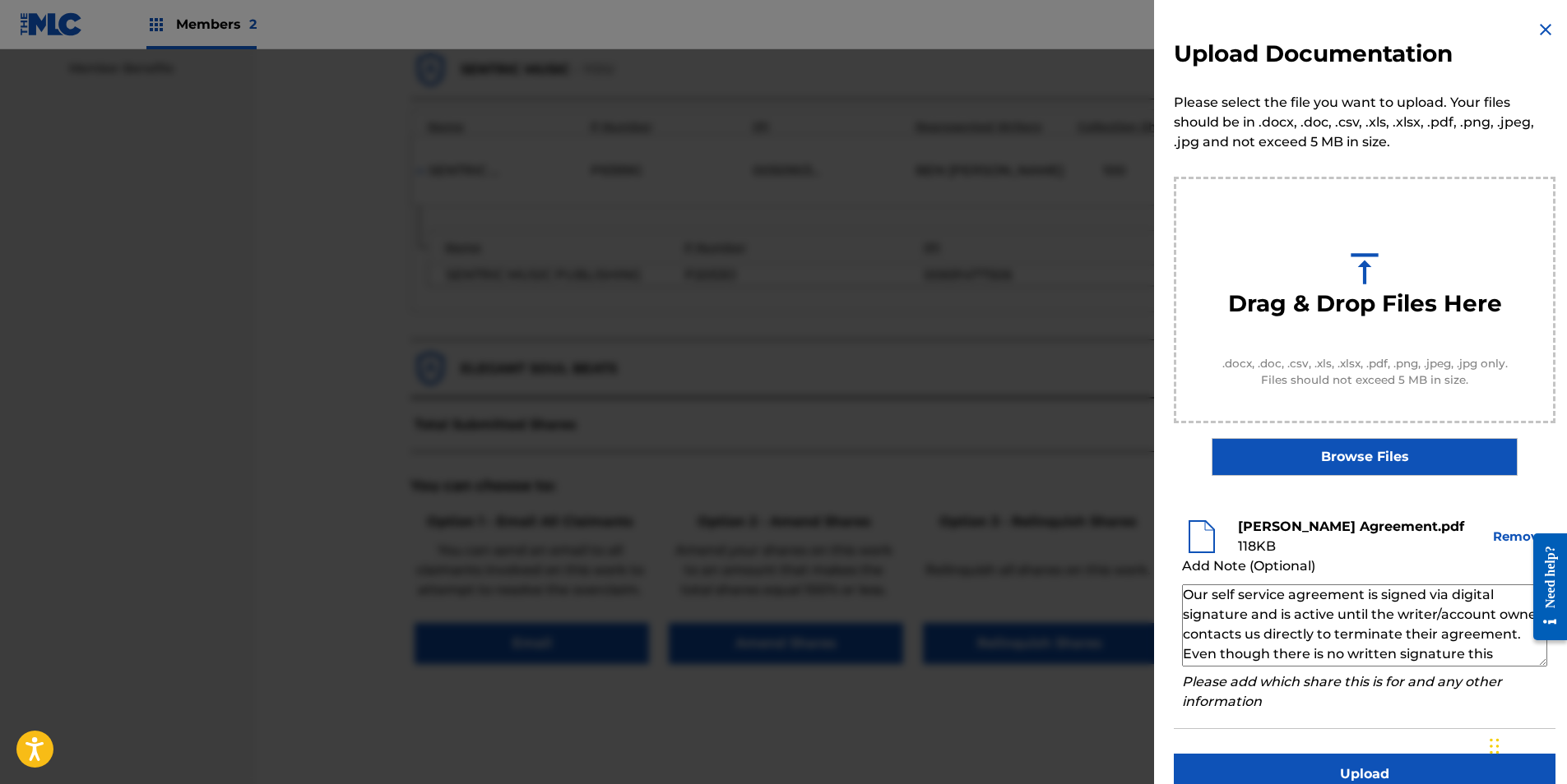
scroll to position [55, 0]
type textarea "Our self service agreement is signed via digital signature and is active until …"
click at [1371, 719] on li "Ben Clark Agreement.pdf 118 KB Remove Add Note (Optional) Our self service agre…" at bounding box center [1364, 615] width 382 height 228
click at [1375, 769] on button "Upload" at bounding box center [1364, 774] width 382 height 41
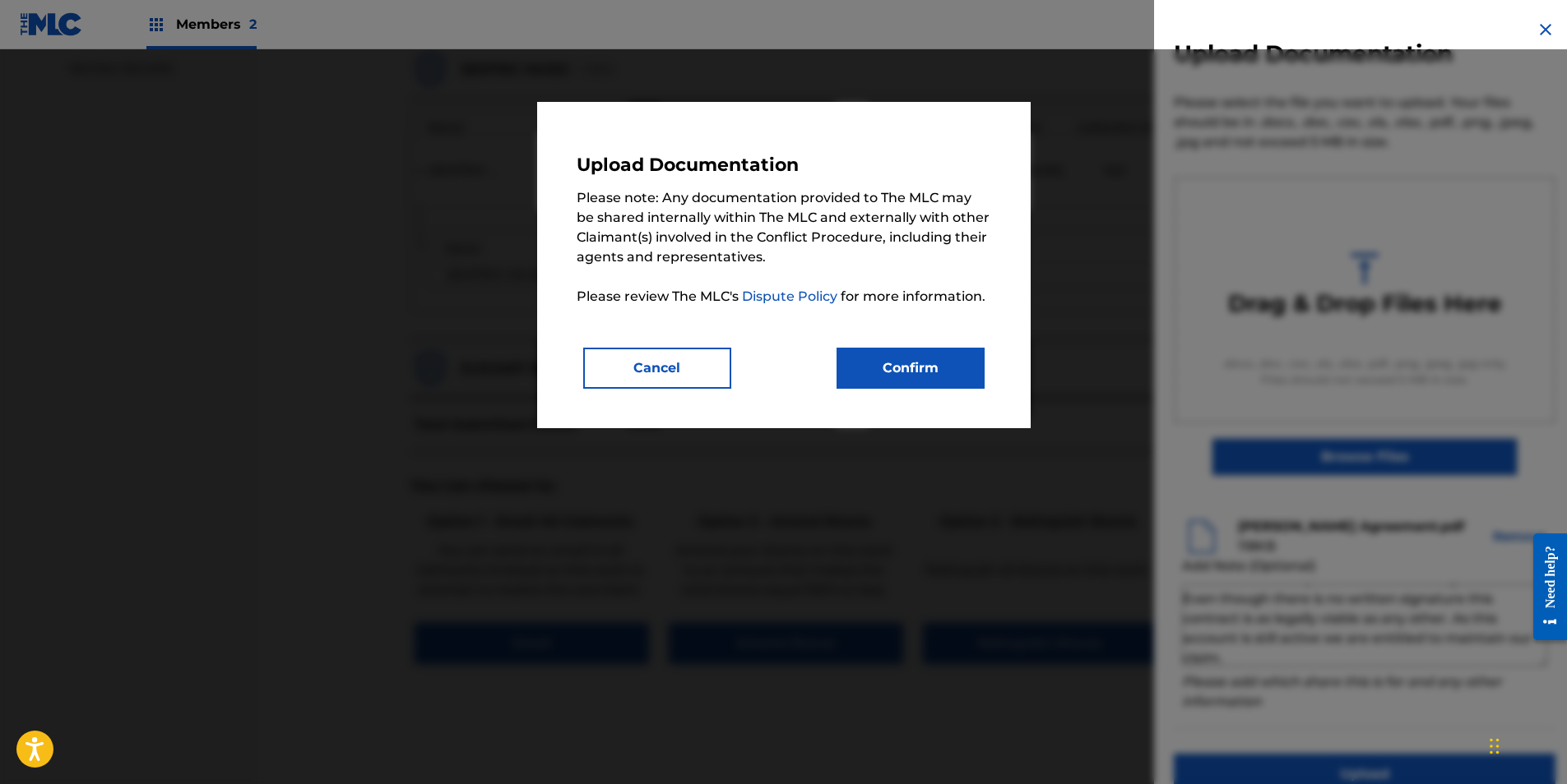
click at [883, 374] on button "Confirm" at bounding box center [910, 368] width 148 height 41
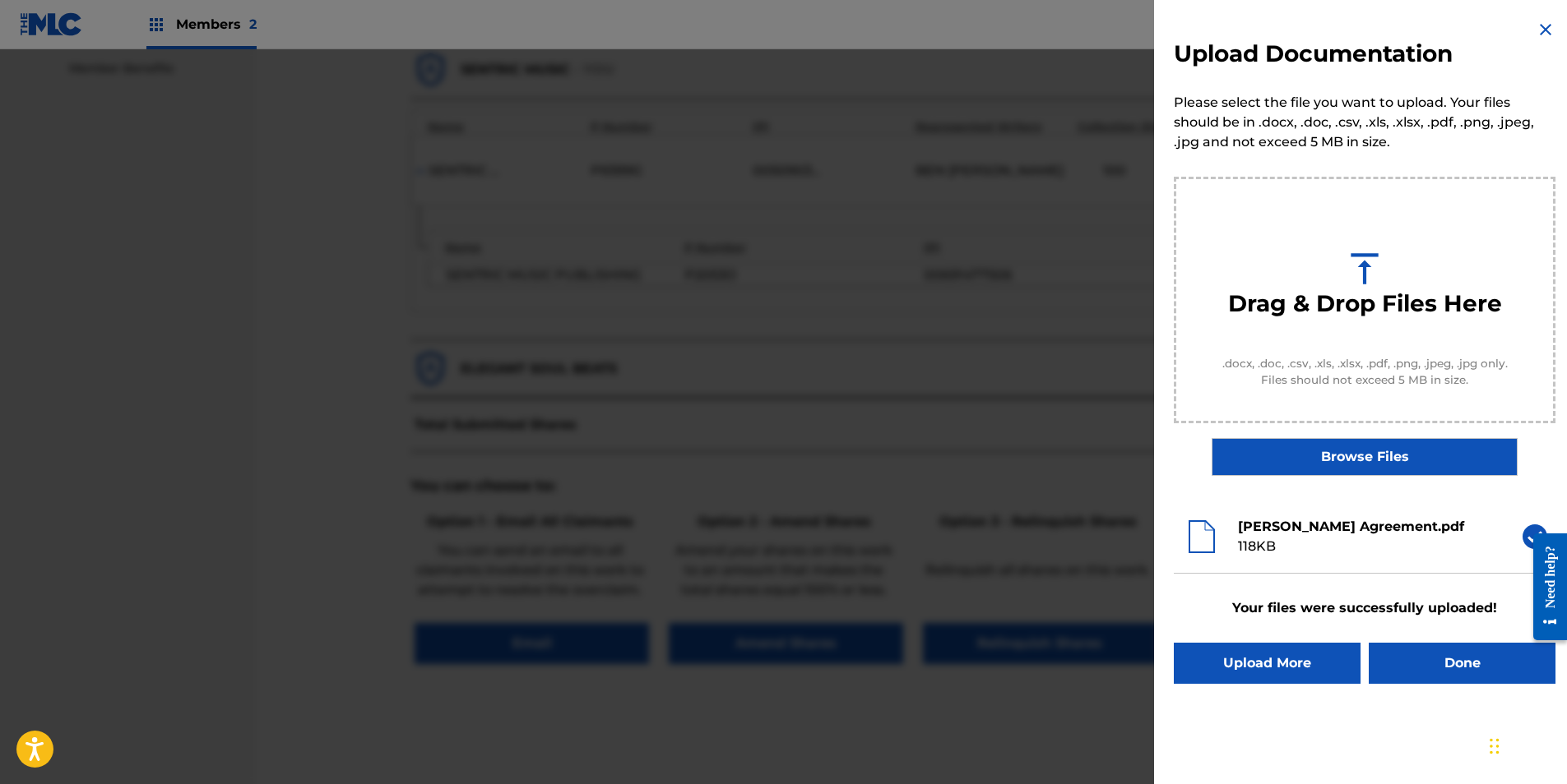
click at [1420, 653] on button "Done" at bounding box center [1462, 664] width 187 height 41
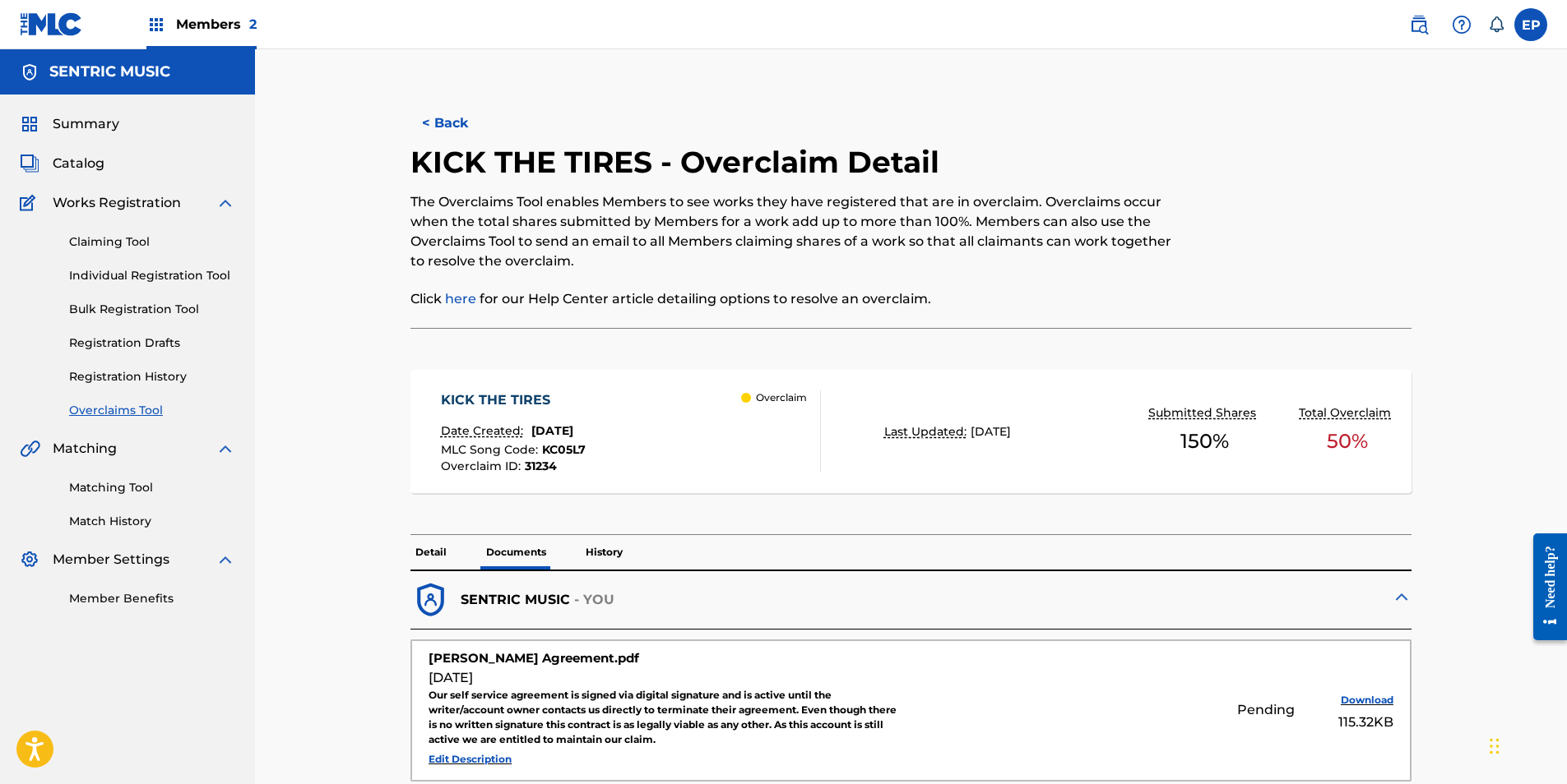
click at [426, 122] on button "< Back" at bounding box center [460, 123] width 99 height 41
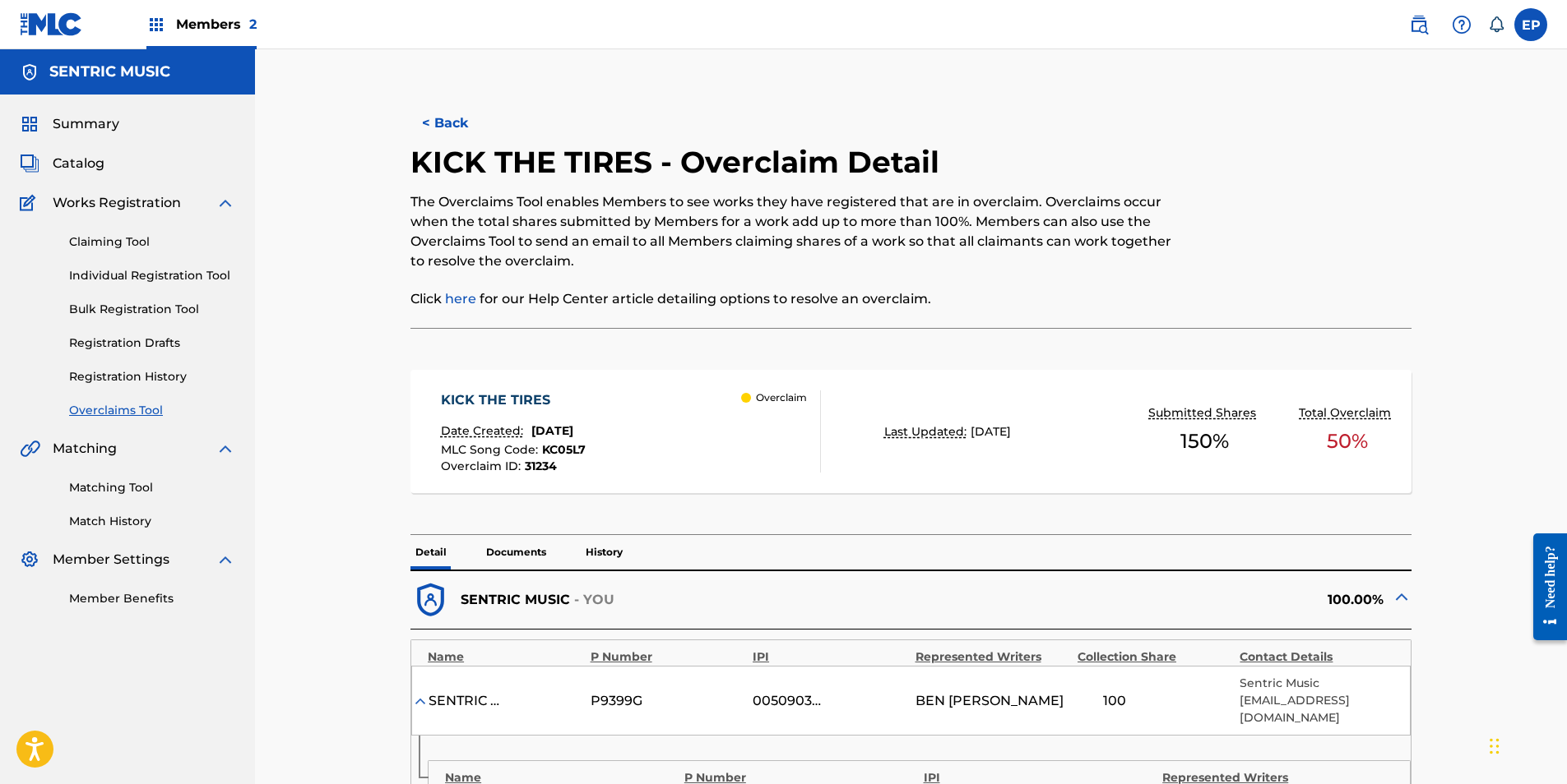
click at [127, 409] on link "Overclaims Tool" at bounding box center [152, 410] width 166 height 17
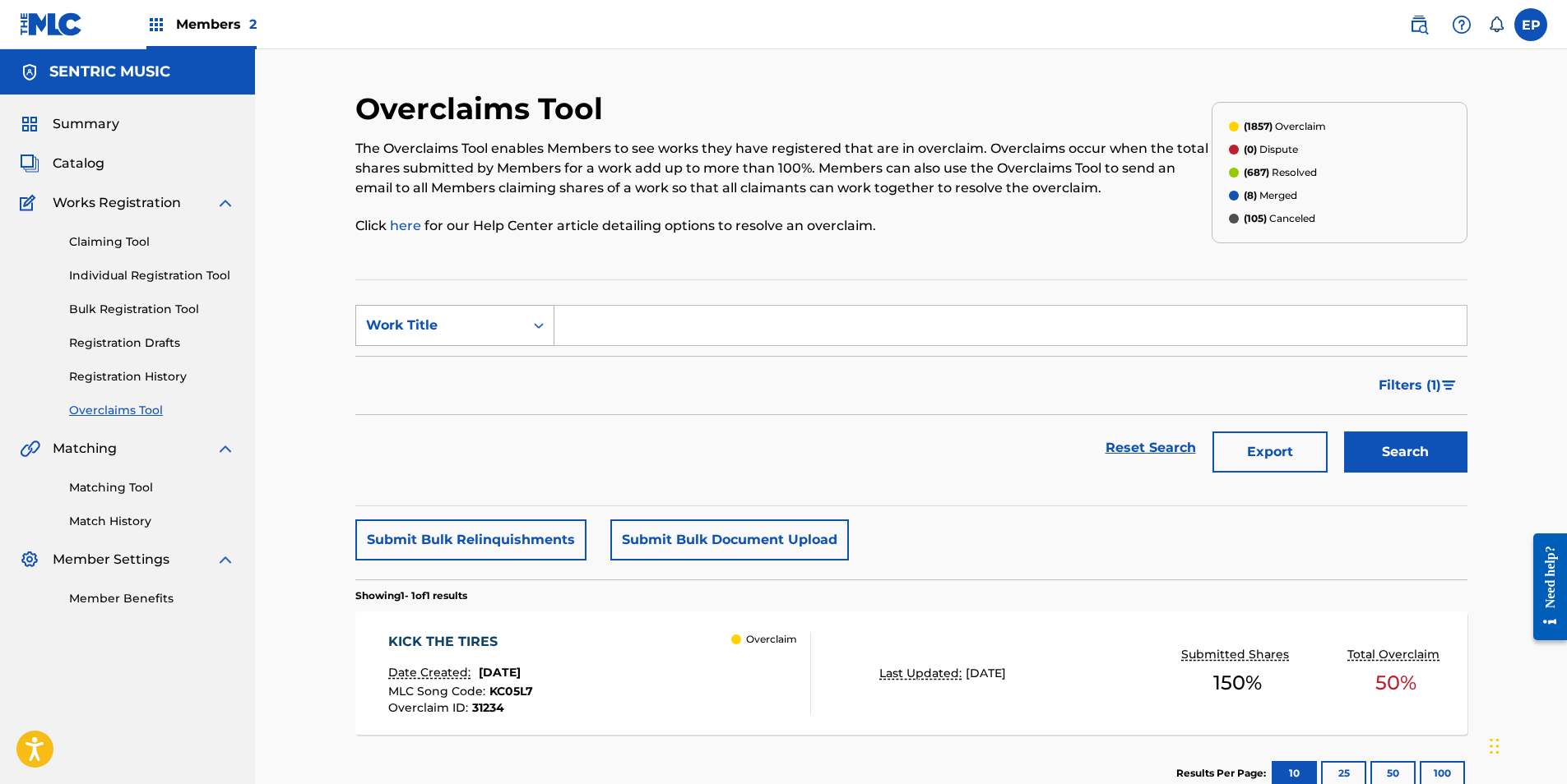
click at [535, 333] on icon "Search Form" at bounding box center [539, 326] width 16 height 16
click at [461, 408] on div "Overclaim ID" at bounding box center [454, 408] width 197 height 41
click at [628, 345] on div "Search Form" at bounding box center [1010, 326] width 913 height 41
click at [627, 331] on input "Search Form" at bounding box center [1010, 326] width 912 height 39
paste input "31233"
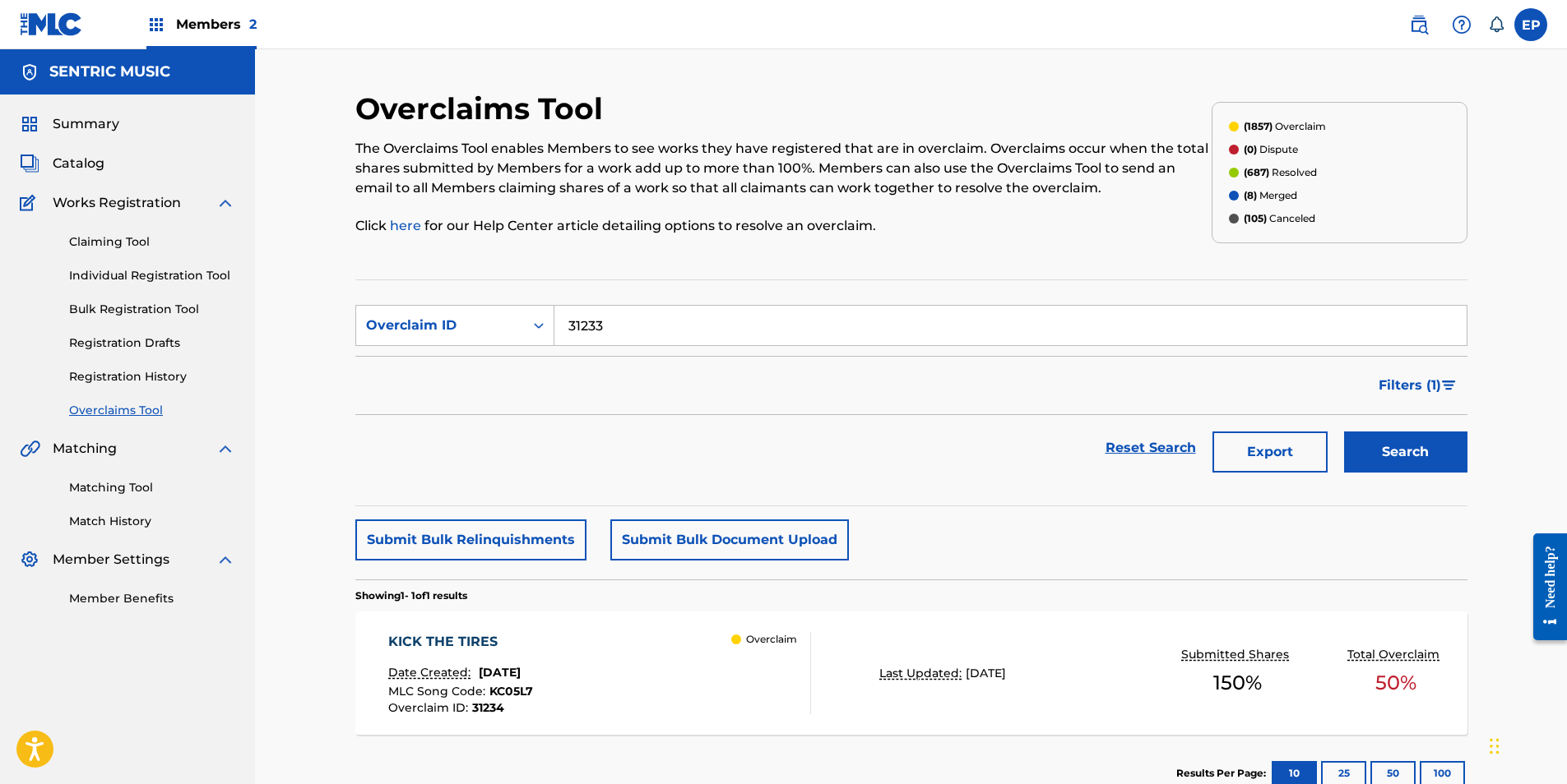
type input "31233"
click at [1414, 449] on button "Search" at bounding box center [1405, 452] width 123 height 41
click at [805, 678] on div "Overclaim" at bounding box center [770, 673] width 79 height 82
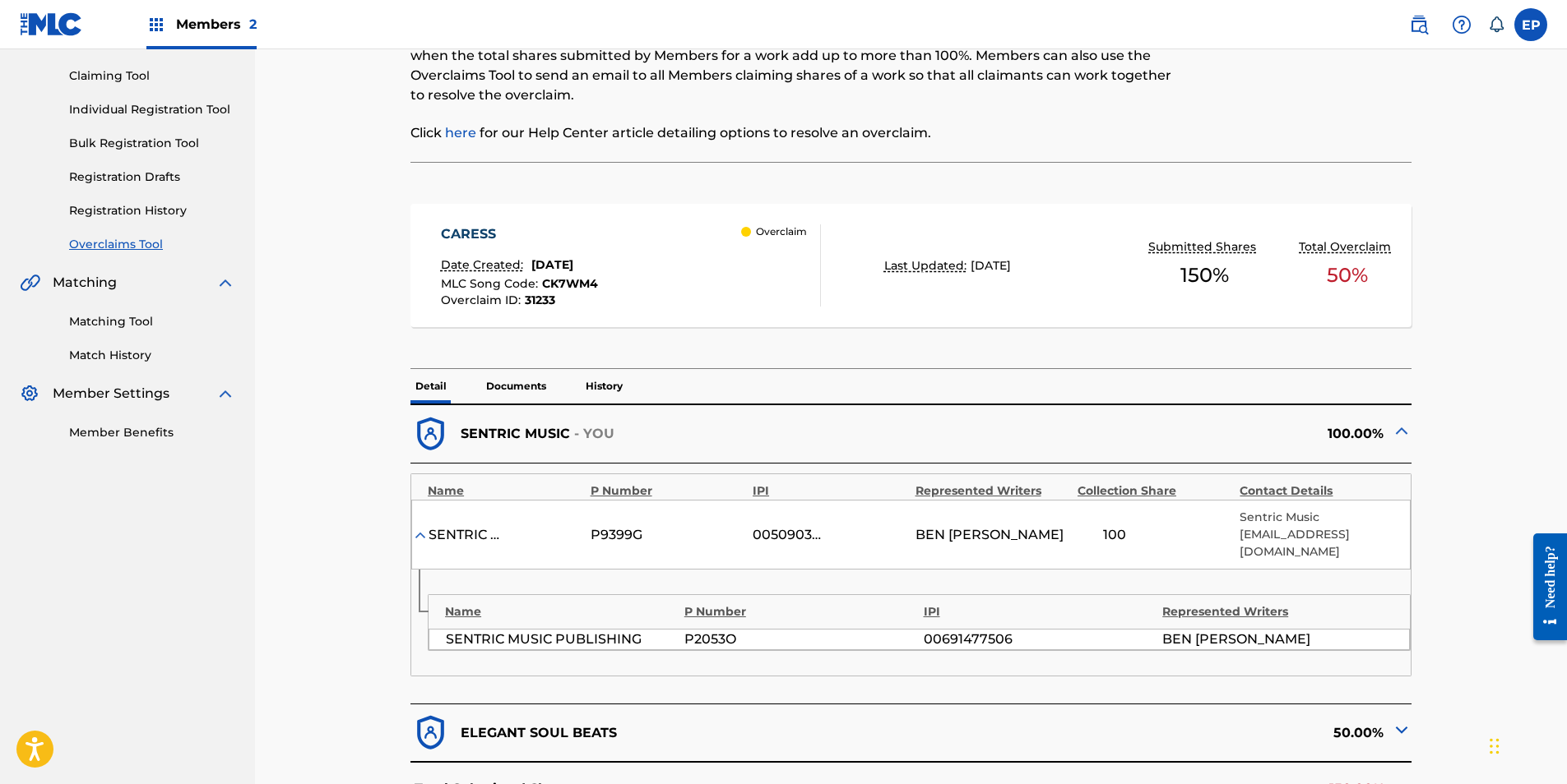
scroll to position [247, 0]
